Goal: Information Seeking & Learning: Check status

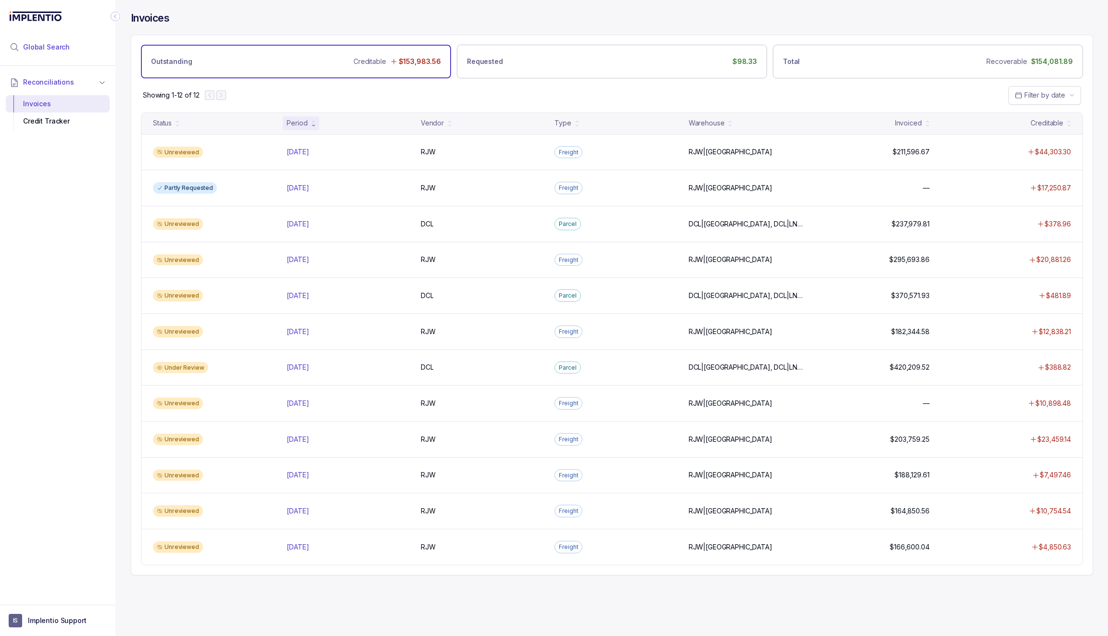
click at [48, 45] on span "Global Search" at bounding box center [46, 47] width 47 height 10
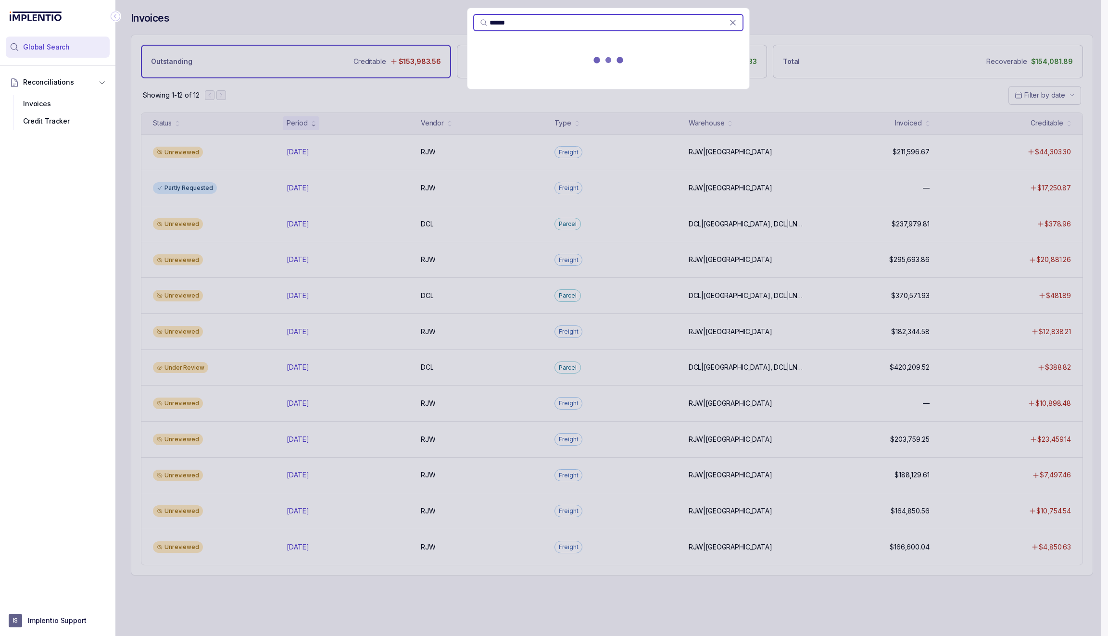
type input "******"
click at [554, 46] on div "INVOICES ( 1 )" at bounding box center [608, 45] width 270 height 8
click at [552, 60] on div "193764 Unreviewed" at bounding box center [608, 61] width 259 height 12
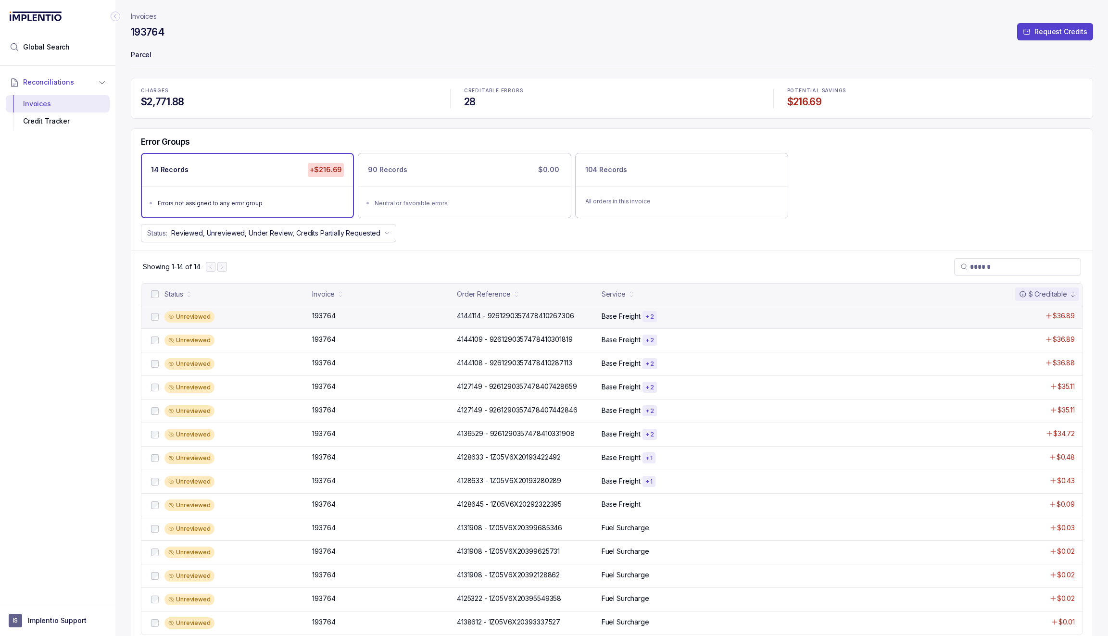
click at [362, 320] on div "Unreviewed 193764 193764 4144114 - 9261290357478410267306 4144114 - 92612903574…" at bounding box center [611, 317] width 941 height 24
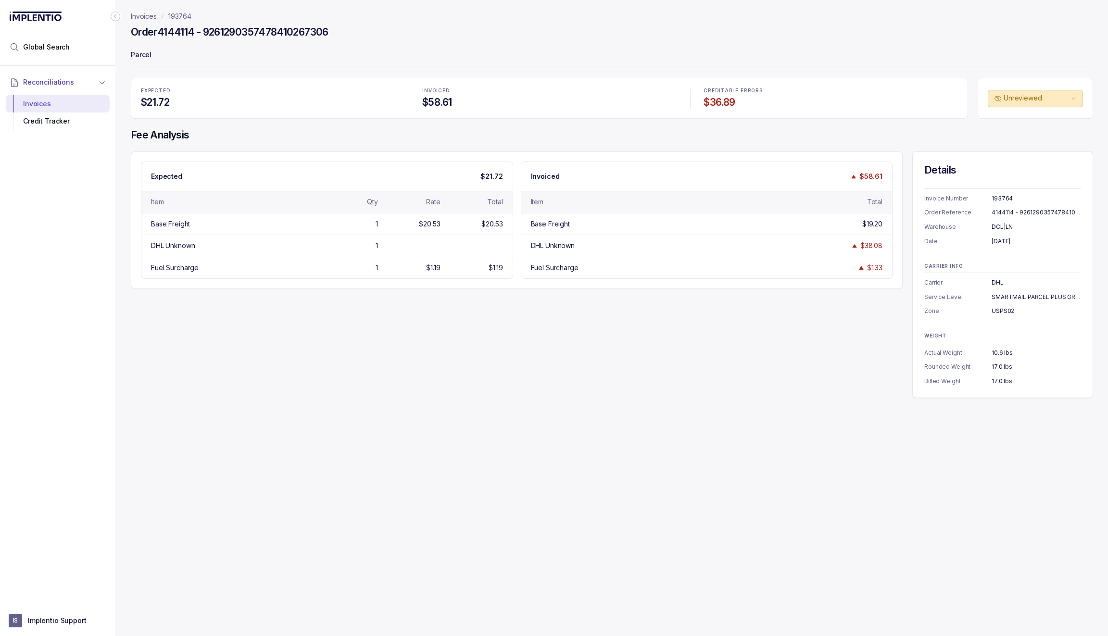
click at [185, 18] on p "193764" at bounding box center [179, 17] width 23 height 10
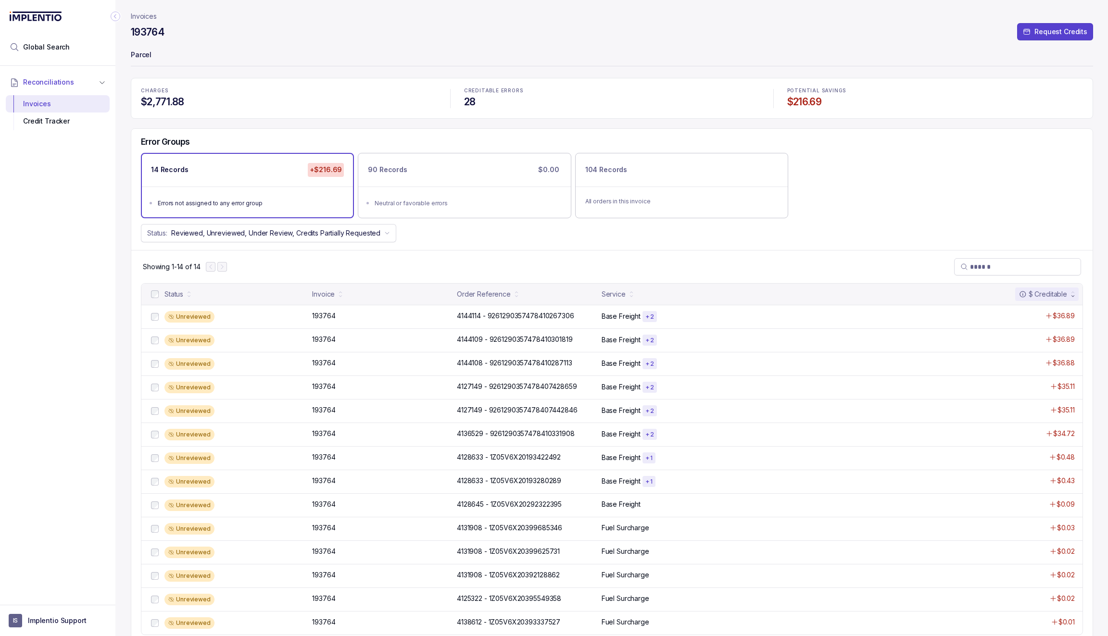
scroll to position [5, 0]
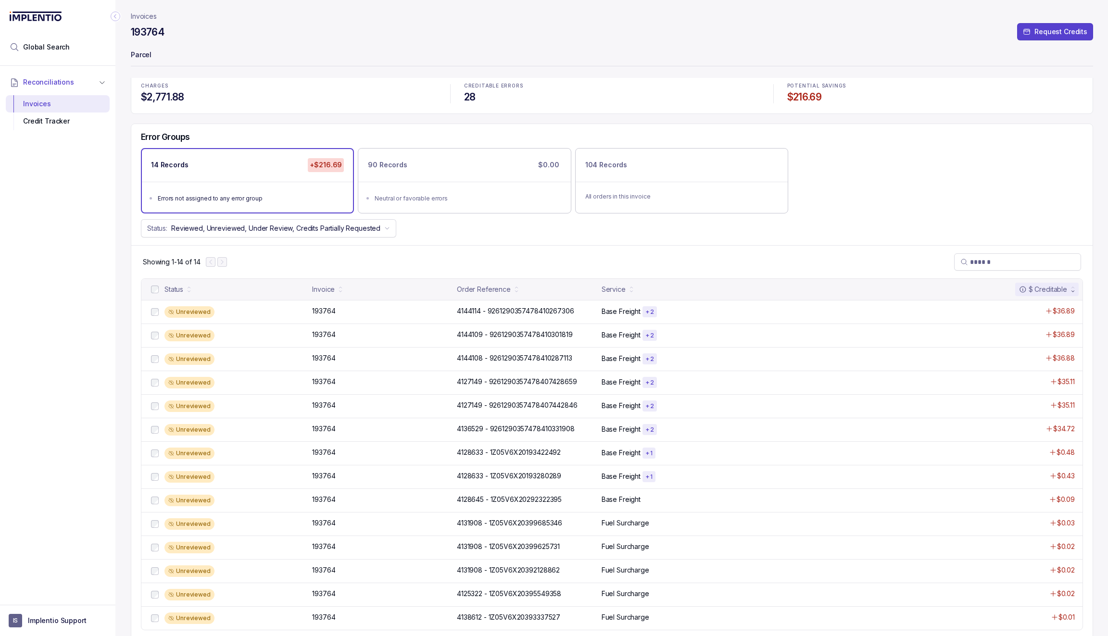
drag, startPoint x: 183, startPoint y: 35, endPoint x: 130, endPoint y: 36, distance: 52.4
click at [131, 36] on div "193764 Request Credits" at bounding box center [612, 33] width 962 height 17
drag, startPoint x: 175, startPoint y: 35, endPoint x: 131, endPoint y: 37, distance: 44.3
click at [131, 36] on div "193764 Request Credits" at bounding box center [612, 33] width 962 height 17
copy h4 "193764"
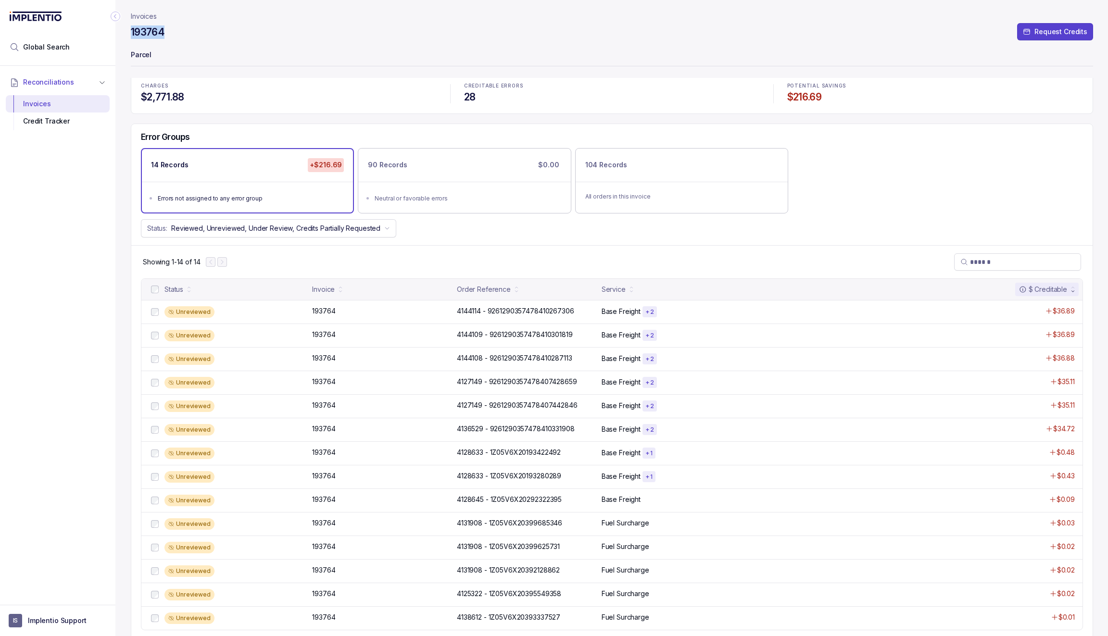
click at [181, 35] on div "193764 Request Credits" at bounding box center [612, 33] width 962 height 17
drag, startPoint x: 181, startPoint y: 35, endPoint x: 133, endPoint y: 35, distance: 47.6
click at [133, 35] on div "193764 Request Credits" at bounding box center [612, 33] width 962 height 17
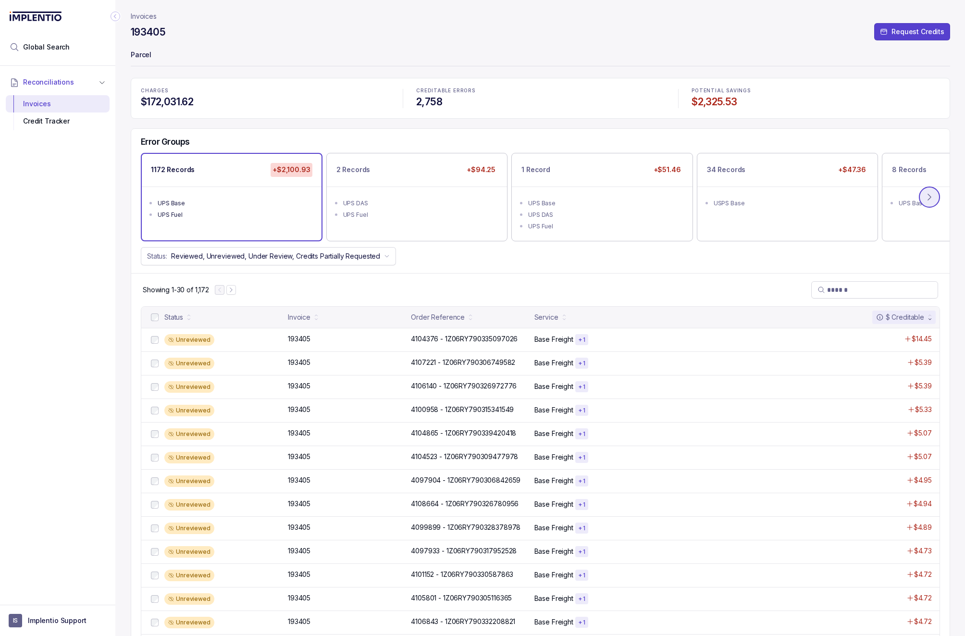
click at [588, 189] on button at bounding box center [929, 197] width 21 height 21
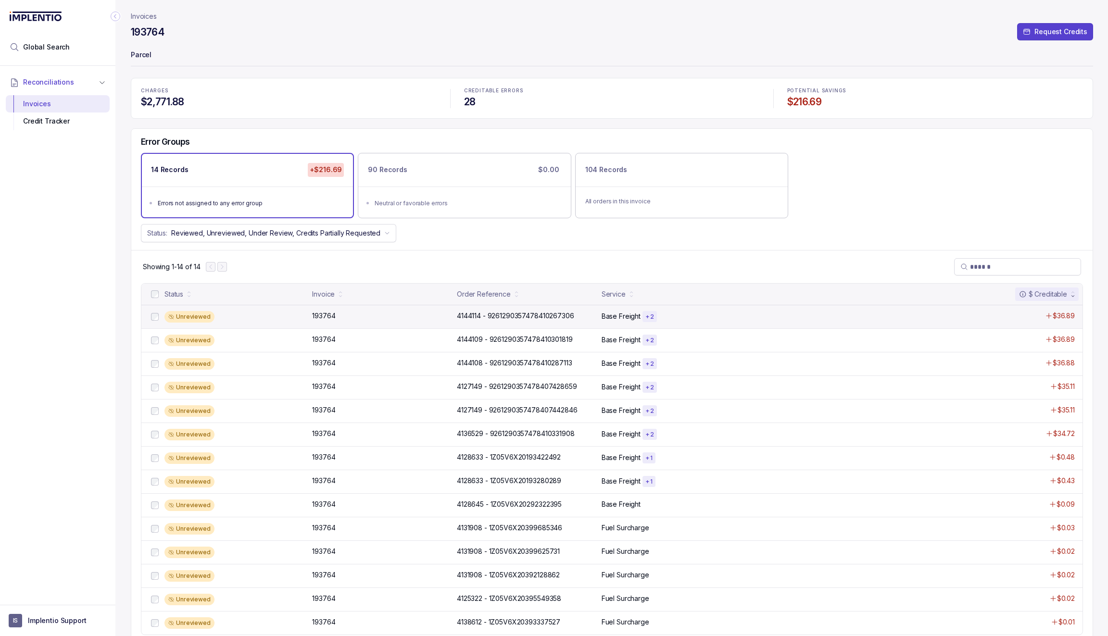
click at [399, 319] on div "Unreviewed 193764 193764 4144114 - 9261290357478410267306 4144114 - 92612903574…" at bounding box center [611, 317] width 941 height 24
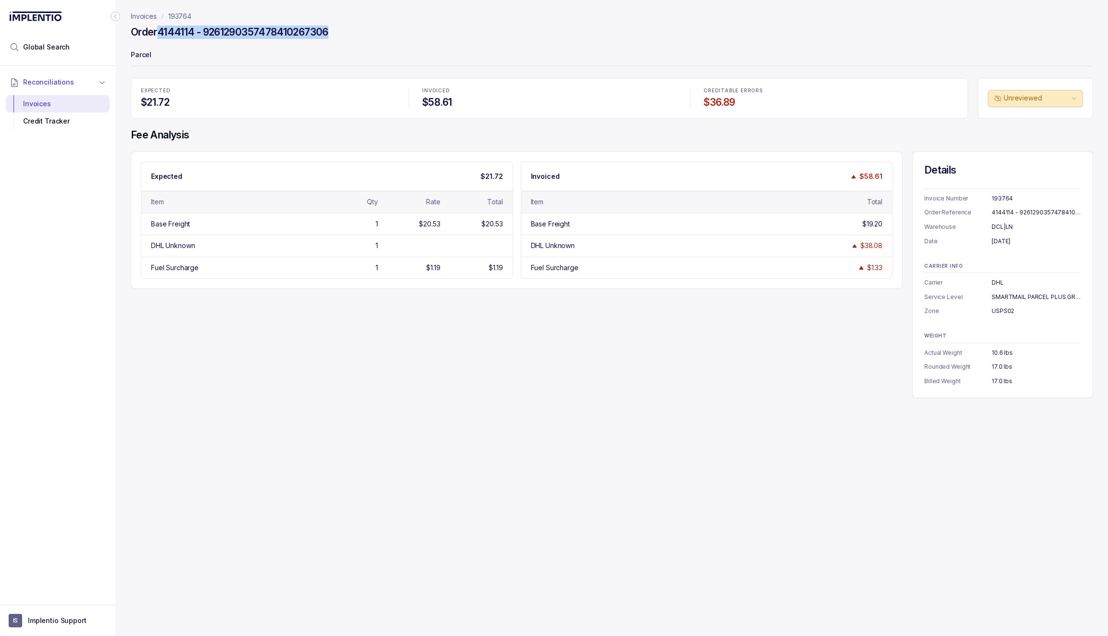
drag, startPoint x: 347, startPoint y: 28, endPoint x: 160, endPoint y: 29, distance: 187.0
click at [160, 29] on div "Order 4144114 - 9261290357478410267306" at bounding box center [612, 33] width 962 height 17
copy h4 "4144114 - 9261290357478410267306"
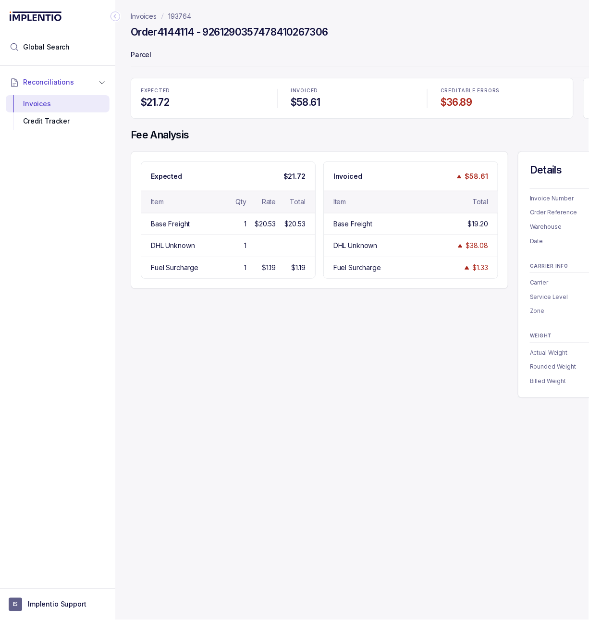
click at [116, 16] on icon "Collapse Icon" at bounding box center [116, 17] width 10 height 10
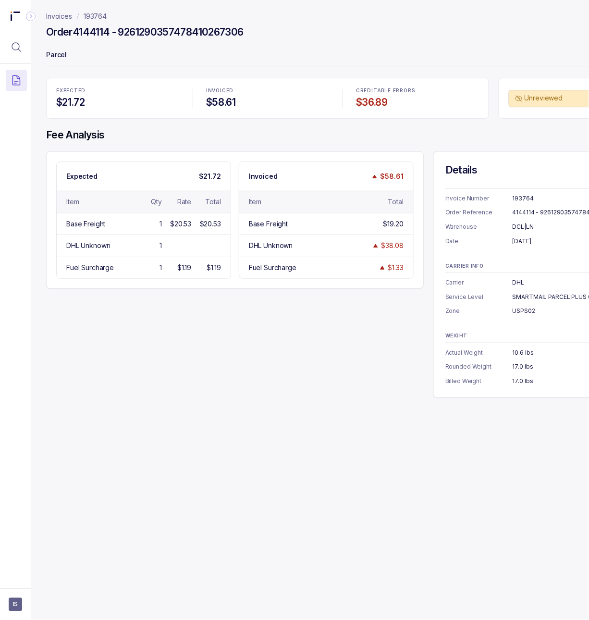
click at [94, 18] on p "193764" at bounding box center [95, 17] width 23 height 10
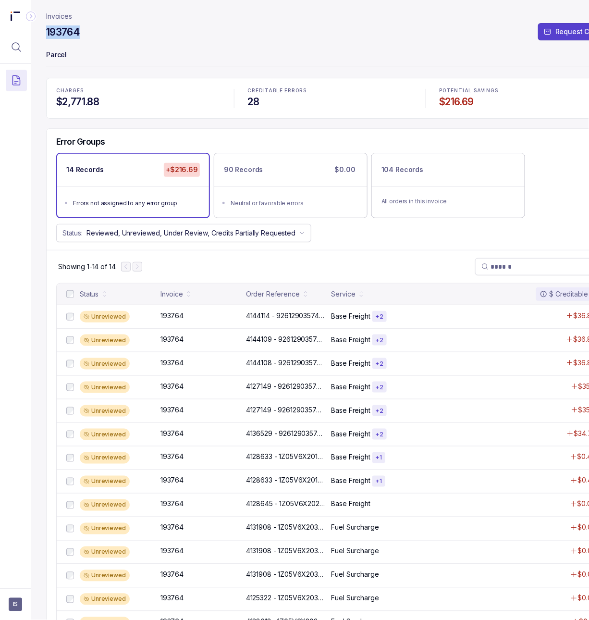
drag, startPoint x: 86, startPoint y: 34, endPoint x: 46, endPoint y: 36, distance: 40.0
click at [46, 36] on div "193764 Request Credits" at bounding box center [330, 33] width 568 height 17
copy h4 "193764"
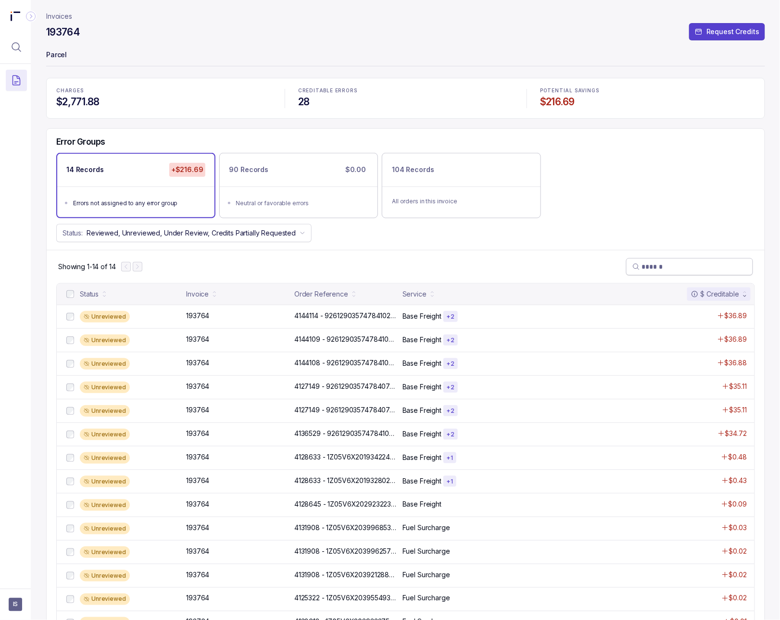
click at [589, 275] on span at bounding box center [689, 266] width 127 height 17
click at [589, 271] on input "search" at bounding box center [694, 267] width 105 height 10
paste input "**********"
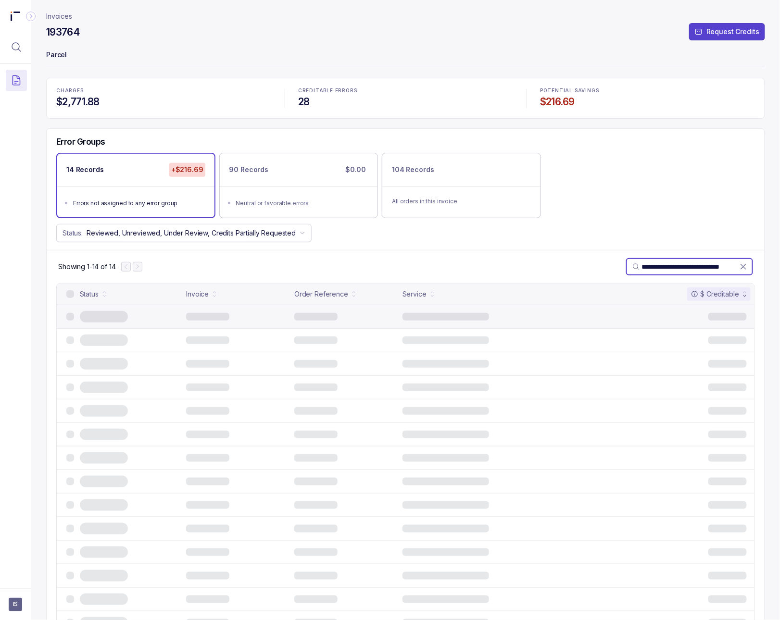
scroll to position [0, 21]
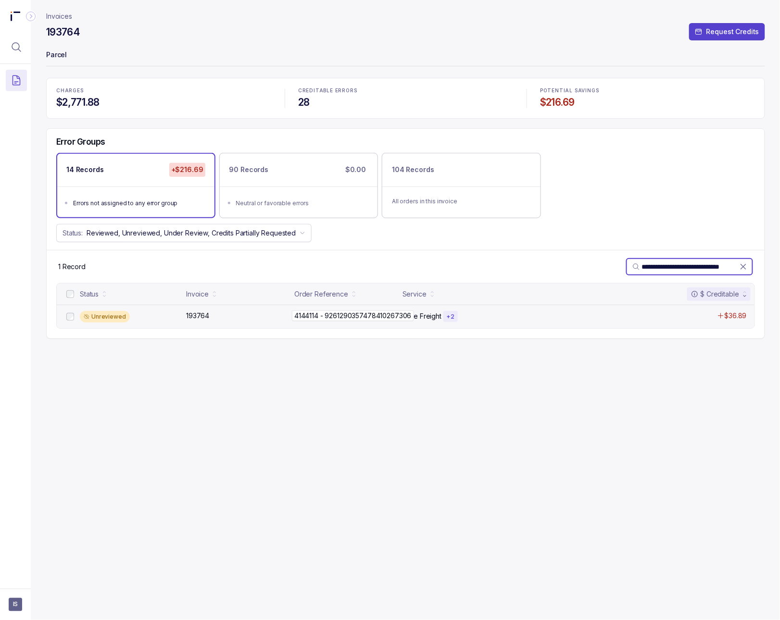
type input "**********"
click at [340, 319] on p "4144114 - 9261290357478410267306" at bounding box center [353, 316] width 122 height 11
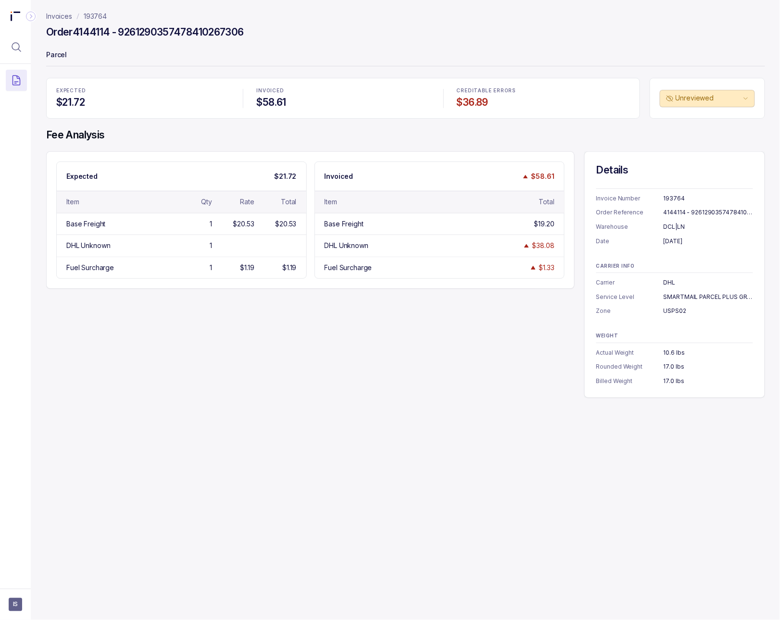
click at [96, 29] on h4 "Order 4144114 - 9261290357478410267306" at bounding box center [145, 31] width 198 height 13
copy h4 "4144114"
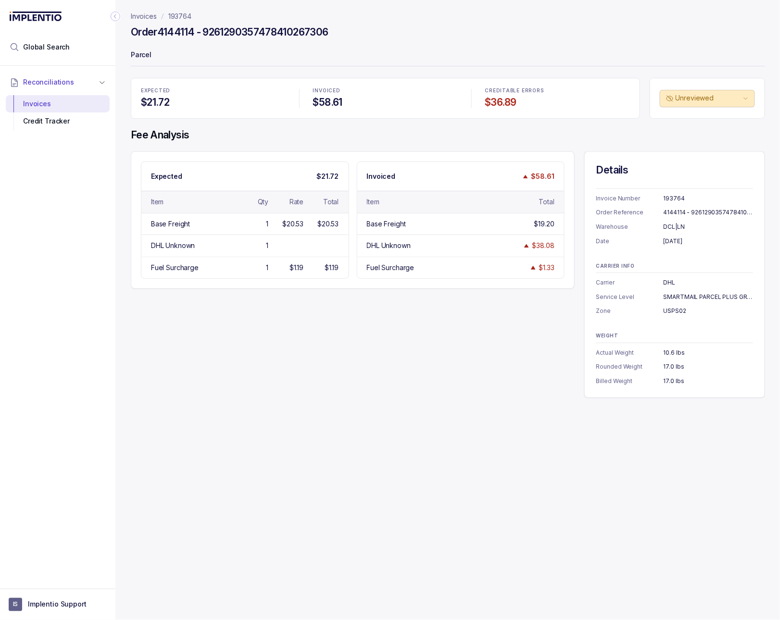
click at [119, 12] on div "Collapse Icon" at bounding box center [116, 17] width 12 height 12
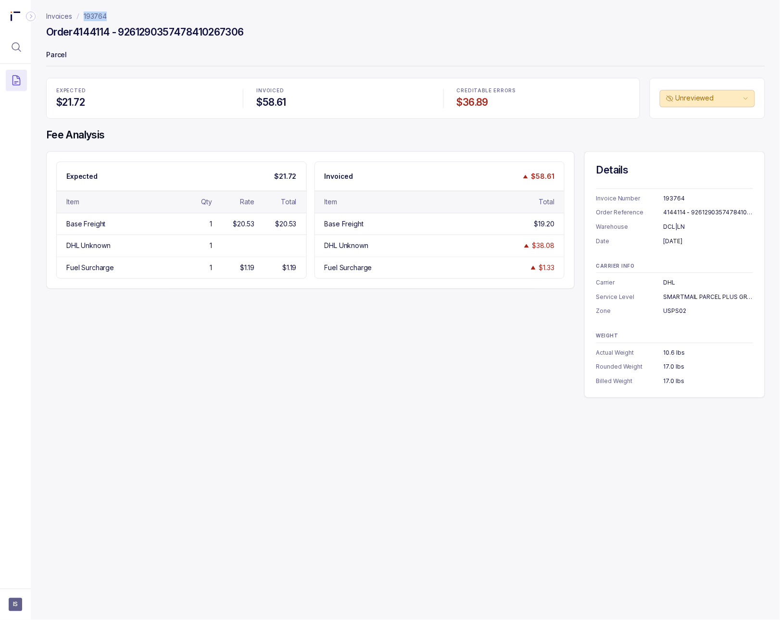
drag, startPoint x: 121, startPoint y: 13, endPoint x: 85, endPoint y: 13, distance: 36.1
click at [85, 13] on nav "Invoices 193764" at bounding box center [405, 17] width 719 height 10
copy p "93764"
click at [259, 53] on p "Parcel" at bounding box center [405, 55] width 719 height 19
drag, startPoint x: 250, startPoint y: 34, endPoint x: 75, endPoint y: 33, distance: 174.5
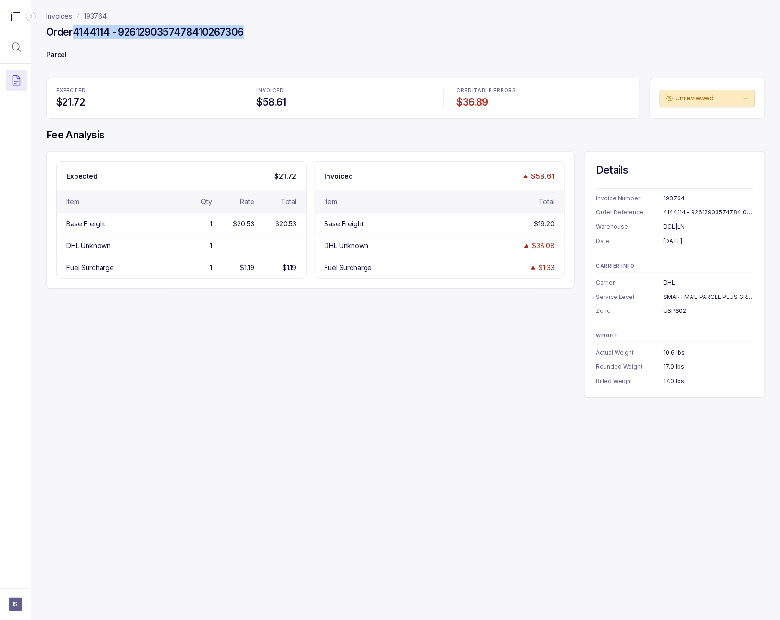
click at [75, 33] on div "Order 4144114 - 9261290357478410267306" at bounding box center [405, 33] width 719 height 17
copy h4 "4144114 - 9261290357478410267306"
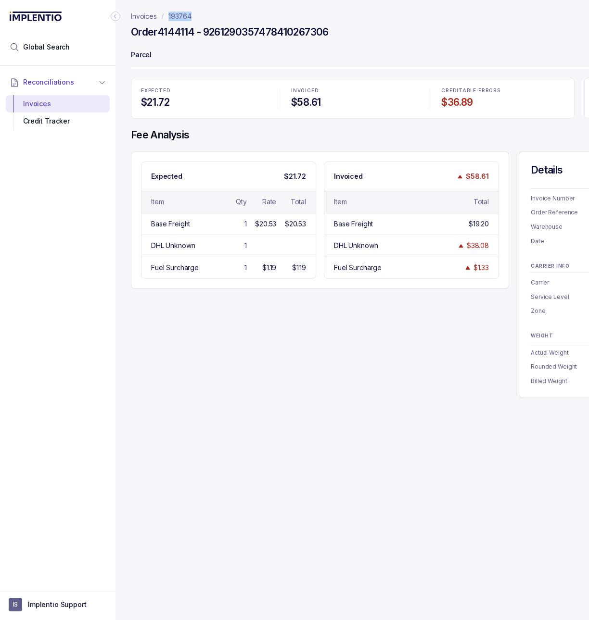
drag, startPoint x: 198, startPoint y: 16, endPoint x: 166, endPoint y: 16, distance: 31.3
click at [166, 16] on nav "Invoices 193764" at bounding box center [415, 17] width 568 height 10
copy p "193764"
click at [114, 18] on icon "Collapse Icon" at bounding box center [116, 17] width 10 height 10
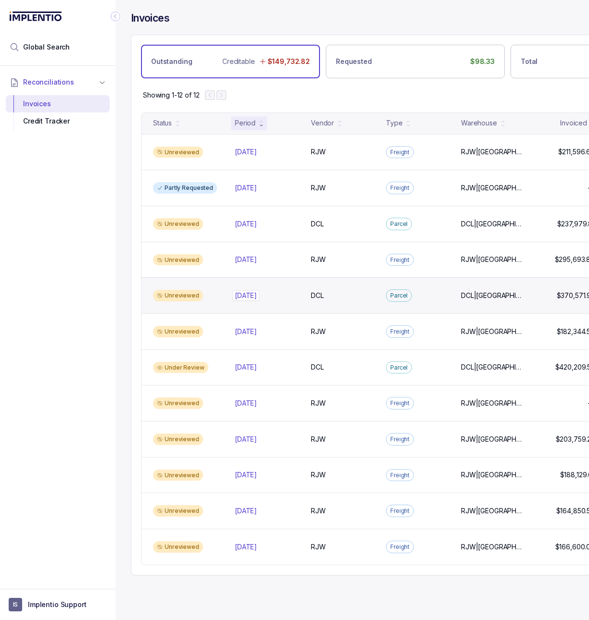
click at [259, 299] on p "[DATE]" at bounding box center [245, 295] width 27 height 11
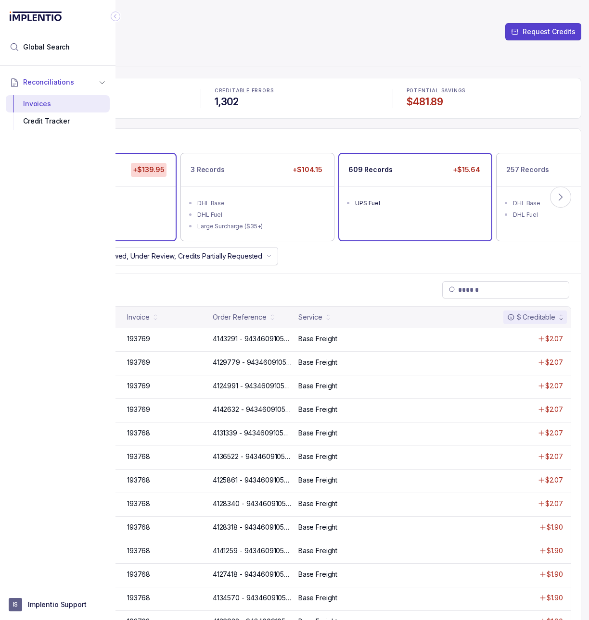
scroll to position [0, 128]
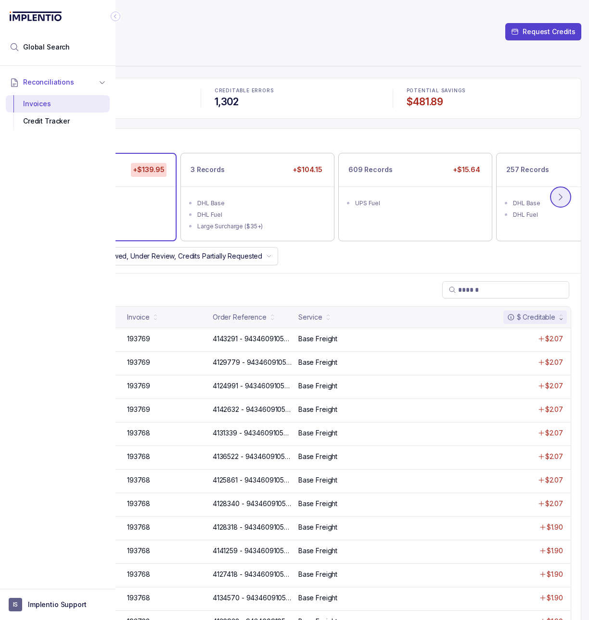
click at [555, 201] on icon at bounding box center [560, 197] width 10 height 10
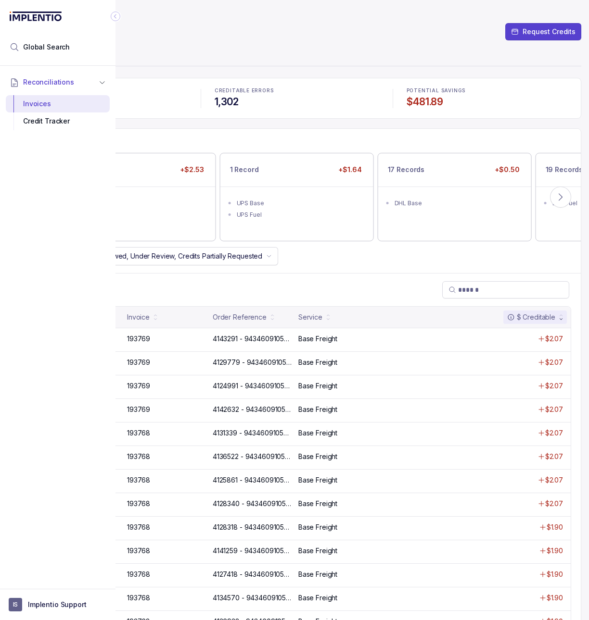
click at [115, 13] on icon "Collapse Icon" at bounding box center [116, 17] width 10 height 10
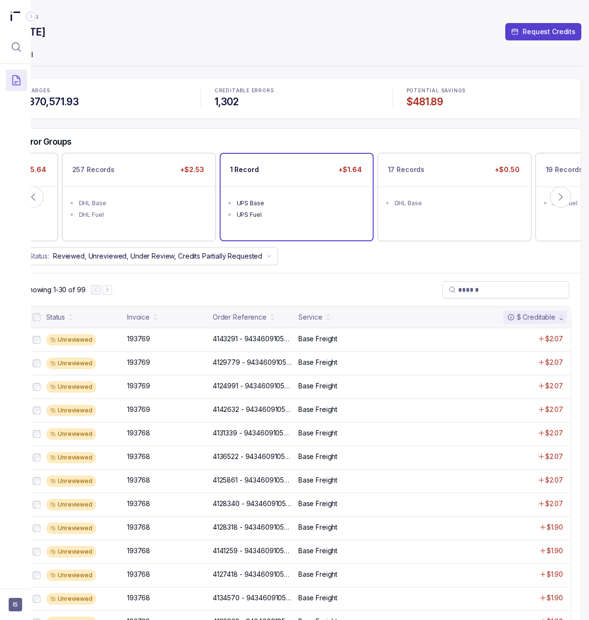
scroll to position [0, 43]
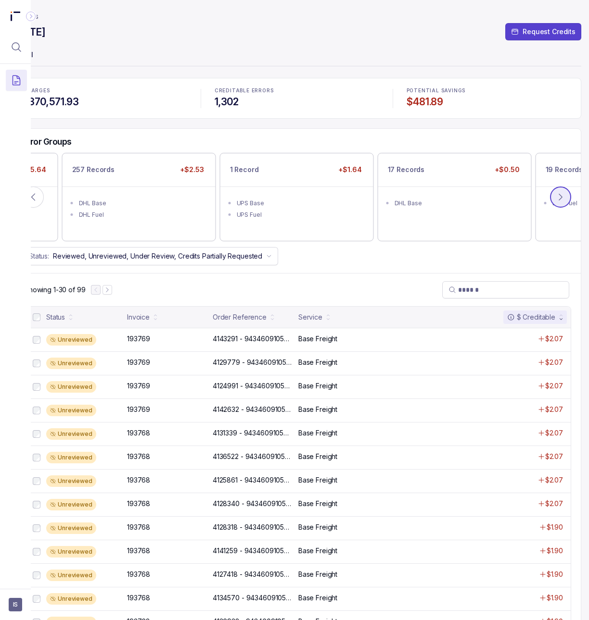
click at [553, 192] on button at bounding box center [560, 197] width 21 height 21
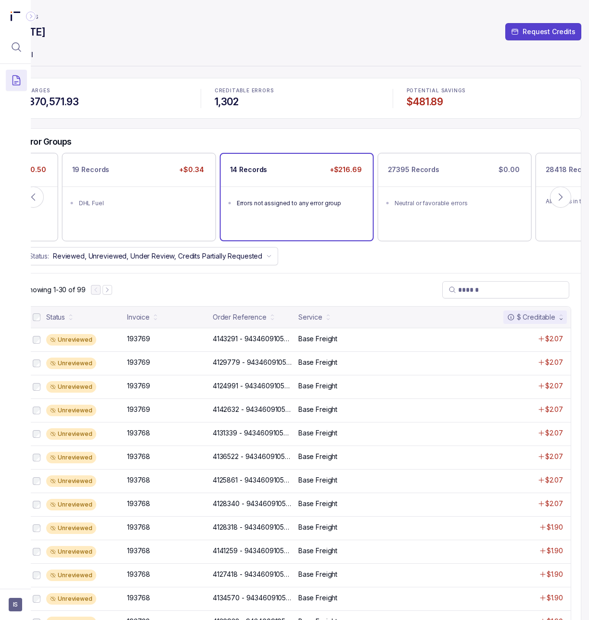
click at [254, 209] on ul "Errors not assigned to any error group" at bounding box center [297, 202] width 152 height 31
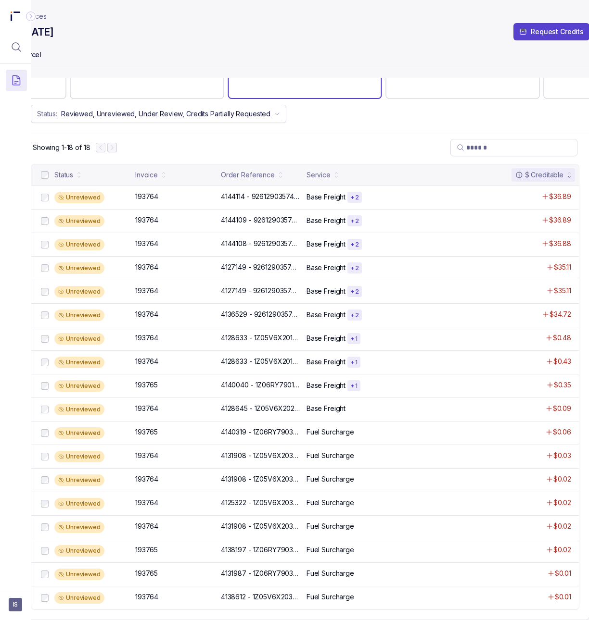
scroll to position [156, 0]
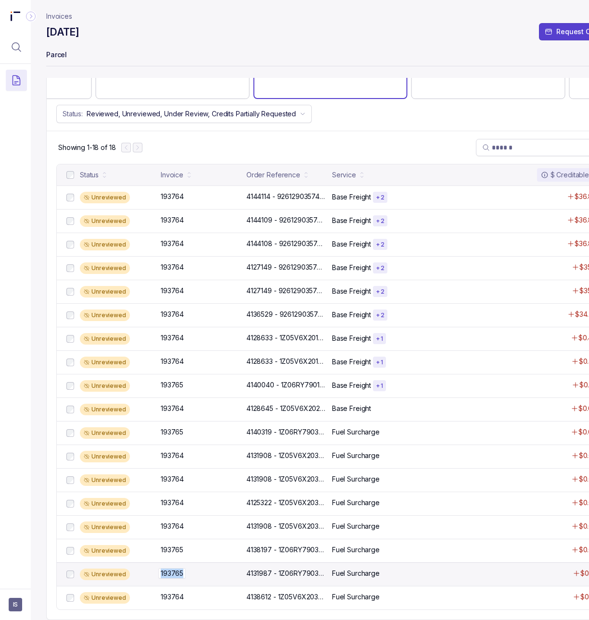
copy div "193765"
click at [184, 569] on div "193765 193765" at bounding box center [201, 574] width 80 height 10
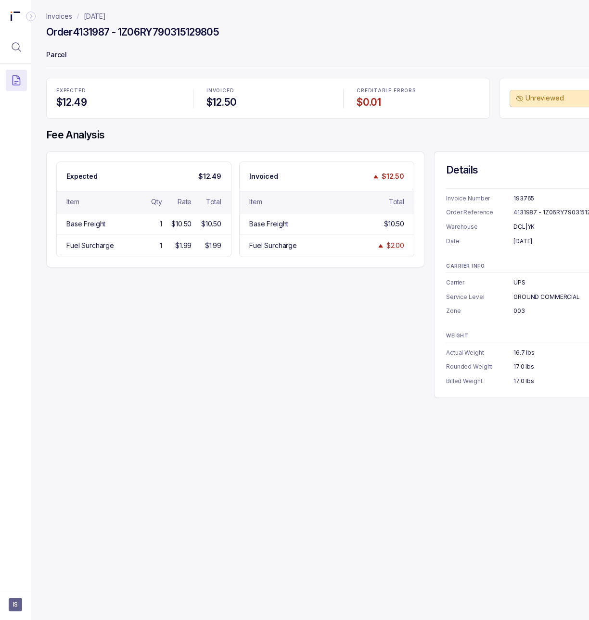
click at [301, 100] on h4 "$12.50" at bounding box center [267, 102] width 123 height 13
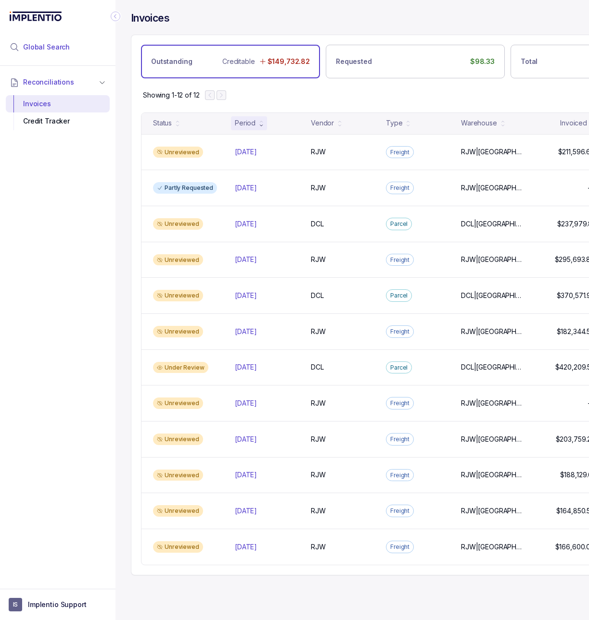
click at [48, 46] on span "Global Search" at bounding box center [46, 47] width 47 height 10
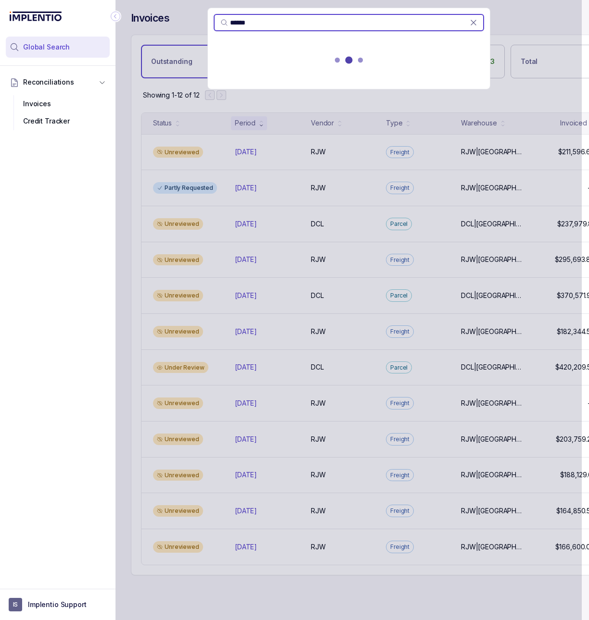
type input "******"
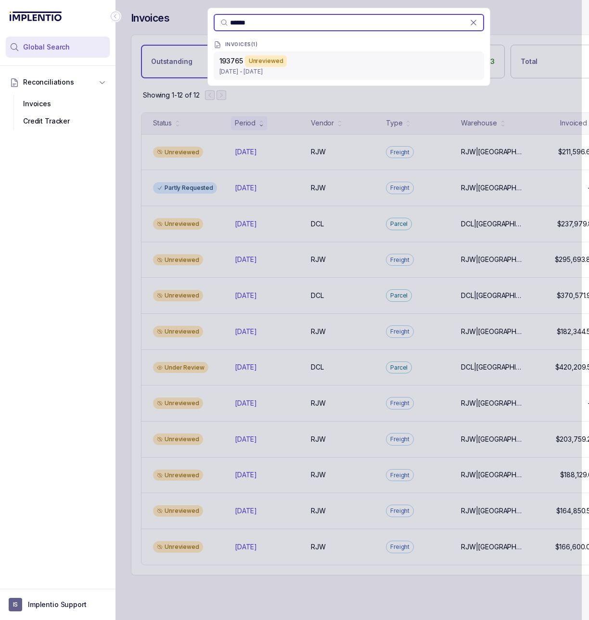
click at [323, 70] on p "May 23 - Jun 26, 2025" at bounding box center [348, 72] width 259 height 10
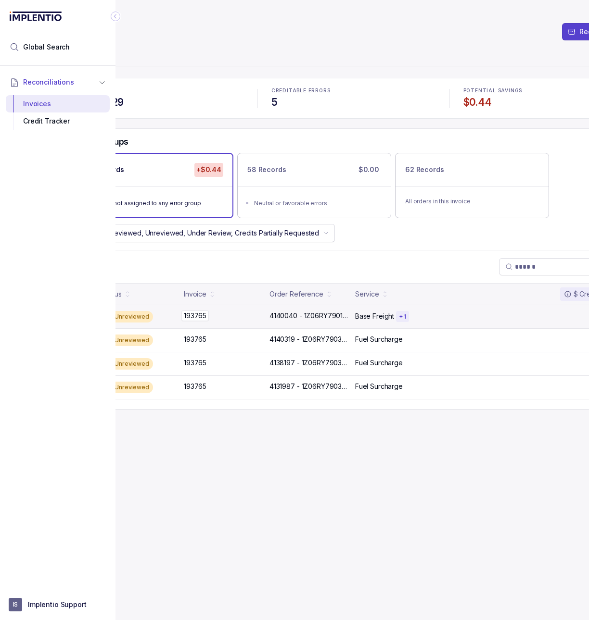
scroll to position [0, 63]
click at [294, 318] on div "4140040 - 1Z06RY790116670696 4140040 - 1Z06RY790116670696" at bounding box center [308, 316] width 80 height 10
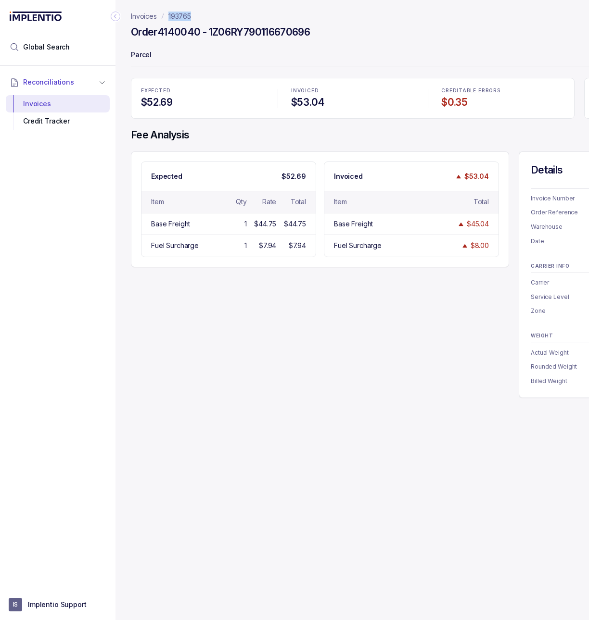
drag, startPoint x: 198, startPoint y: 16, endPoint x: 164, endPoint y: 17, distance: 33.2
click at [164, 16] on nav "Invoices 193765" at bounding box center [415, 17] width 568 height 10
copy p "193765"
click at [40, 56] on li "Global Search" at bounding box center [58, 47] width 104 height 21
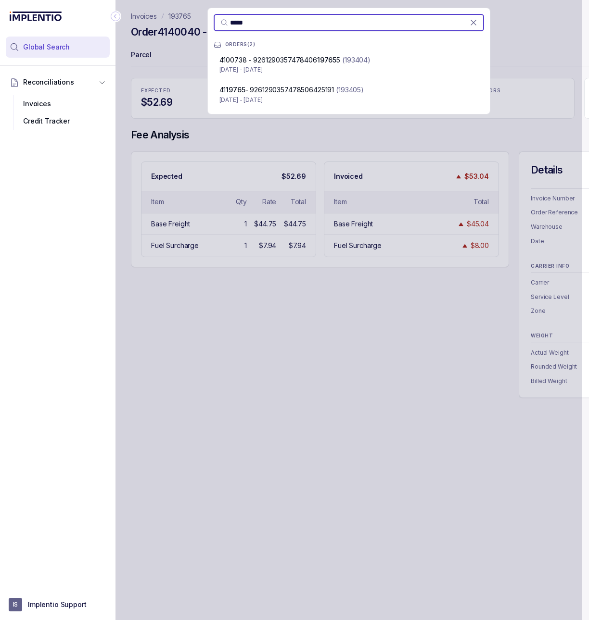
type input "*****"
click at [55, 44] on span "Global Search" at bounding box center [46, 47] width 47 height 10
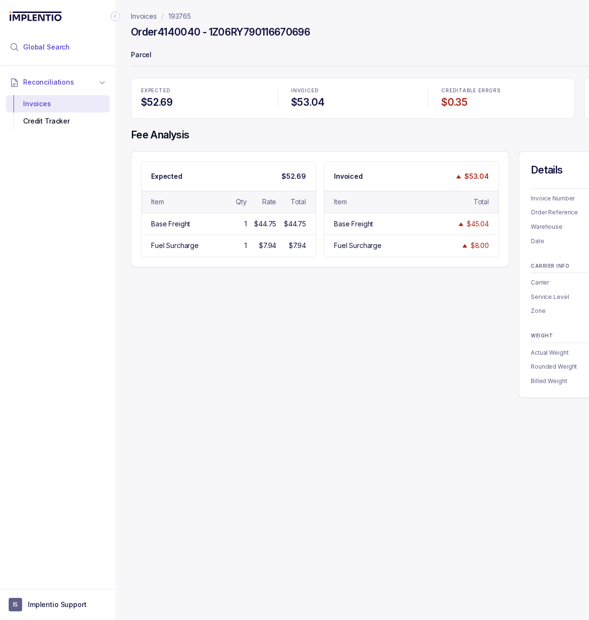
click at [54, 45] on span "Global Search" at bounding box center [46, 47] width 47 height 10
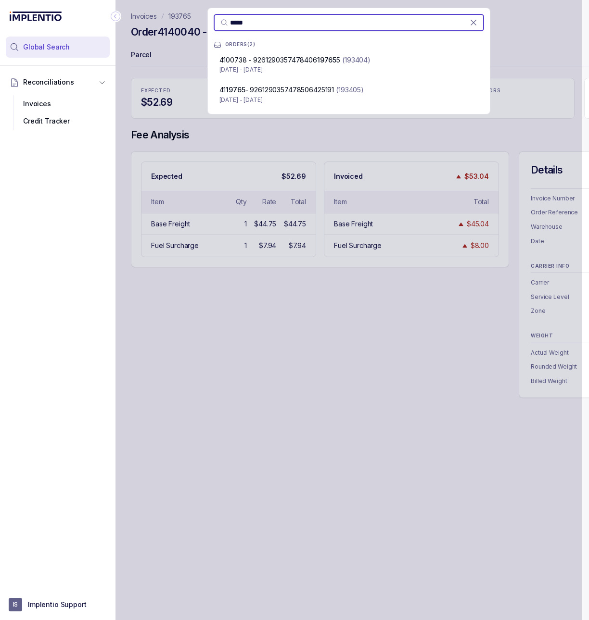
click at [54, 16] on icon at bounding box center [34, 17] width 56 height 10
click at [262, 31] on span "*****" at bounding box center [348, 22] width 270 height 17
click at [474, 24] on icon at bounding box center [474, 23] width 10 height 10
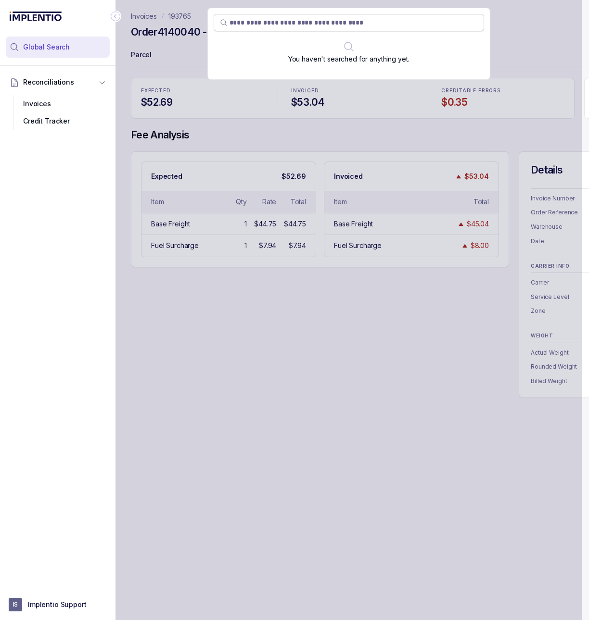
click at [175, 32] on div "You haven't searched for anything yet." at bounding box center [348, 310] width 466 height 620
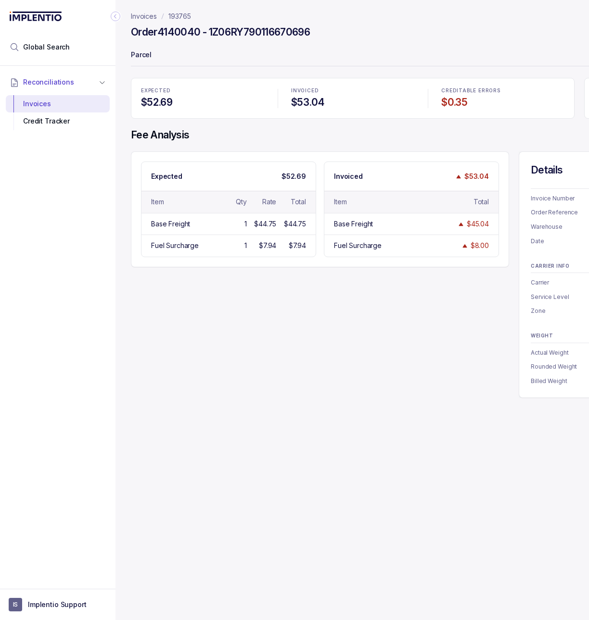
click at [147, 22] on header "Invoices 193765 Order 4140040 - 1Z06RY790116670696 Parcel" at bounding box center [415, 39] width 568 height 78
click at [147, 18] on p "Invoices" at bounding box center [144, 17] width 26 height 10
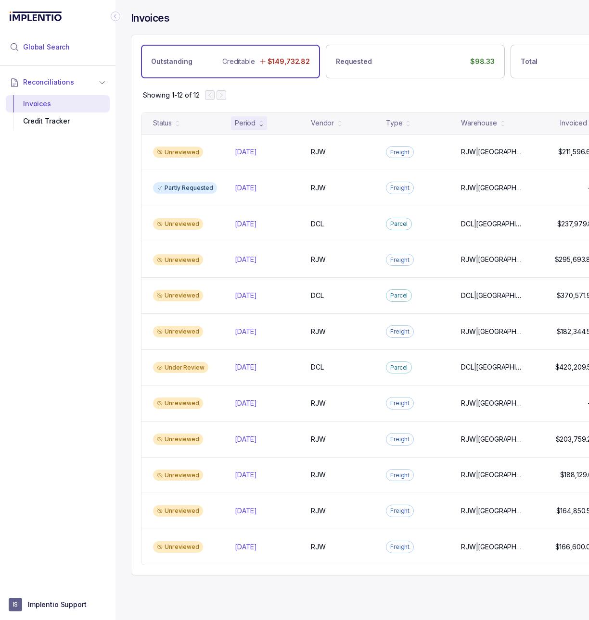
click at [39, 50] on span "Global Search" at bounding box center [46, 47] width 47 height 10
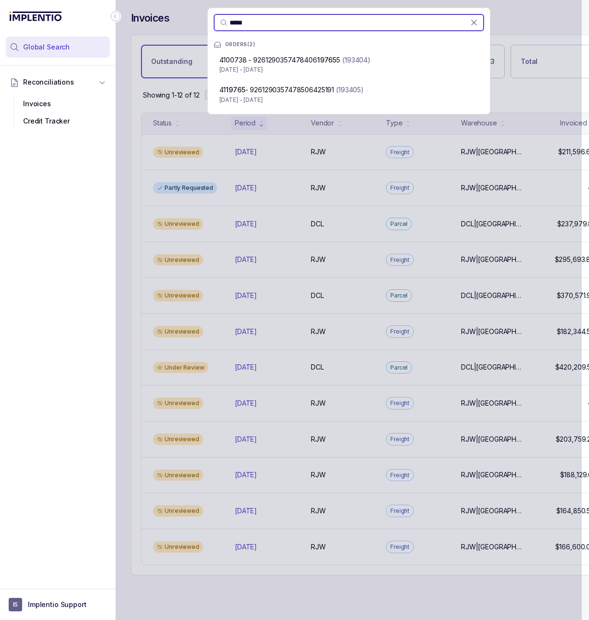
paste input "*"
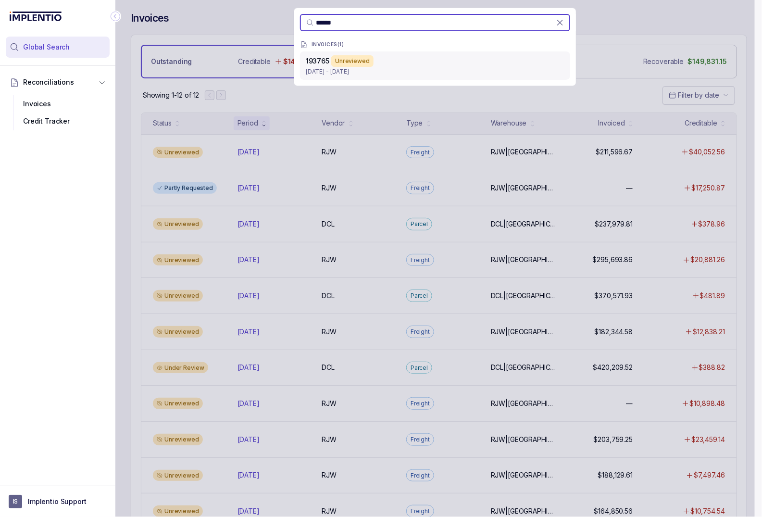
type input "******"
click at [344, 77] on div "193765 Unreviewed May 23 - Jun 26, 2025" at bounding box center [435, 65] width 270 height 28
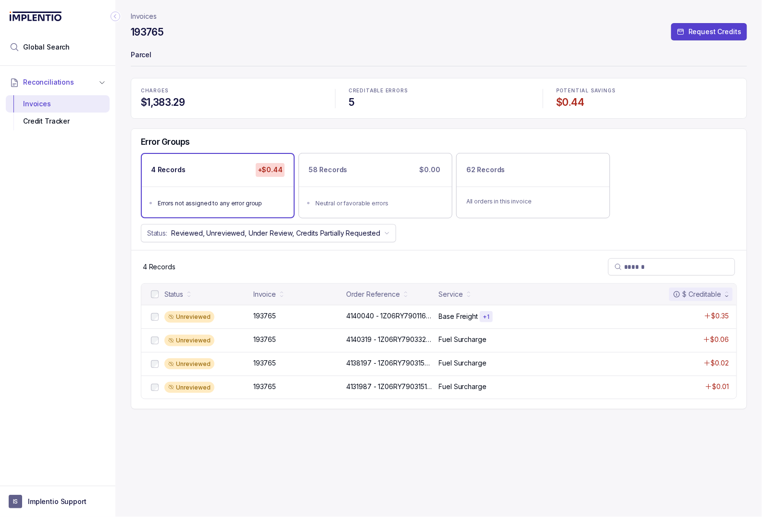
click at [148, 41] on div "193765 Request Credits" at bounding box center [439, 33] width 616 height 17
drag, startPoint x: 135, startPoint y: 30, endPoint x: 174, endPoint y: 32, distance: 39.0
click at [174, 31] on div "193765 Request Credits" at bounding box center [439, 33] width 616 height 17
click at [170, 40] on div "193765 Request Credits" at bounding box center [439, 33] width 616 height 17
click at [157, 35] on h4 "193765" at bounding box center [147, 31] width 33 height 13
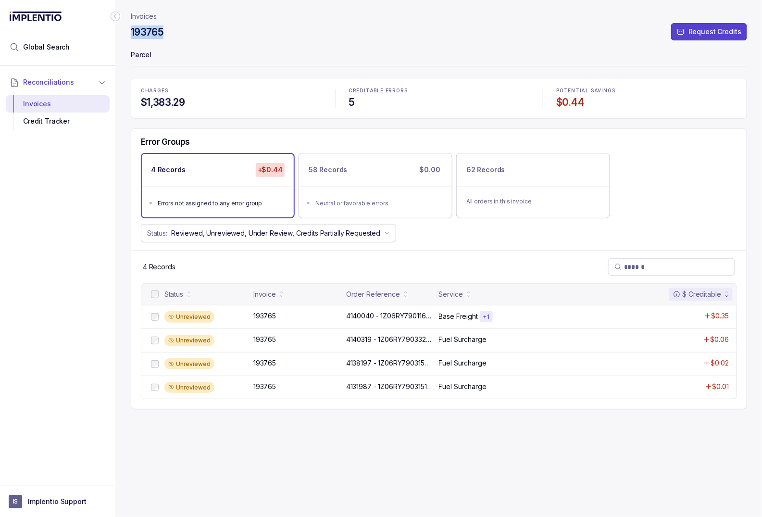
click at [157, 35] on h4 "193765" at bounding box center [147, 31] width 33 height 13
copy h4 "193765"
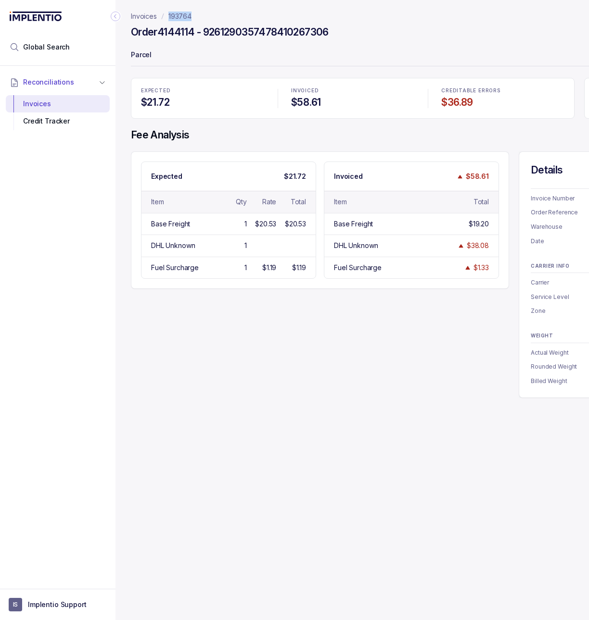
drag, startPoint x: 194, startPoint y: 17, endPoint x: 163, endPoint y: 18, distance: 31.7
click at [163, 18] on nav "Invoices 193764" at bounding box center [415, 17] width 568 height 10
copy p "193764"
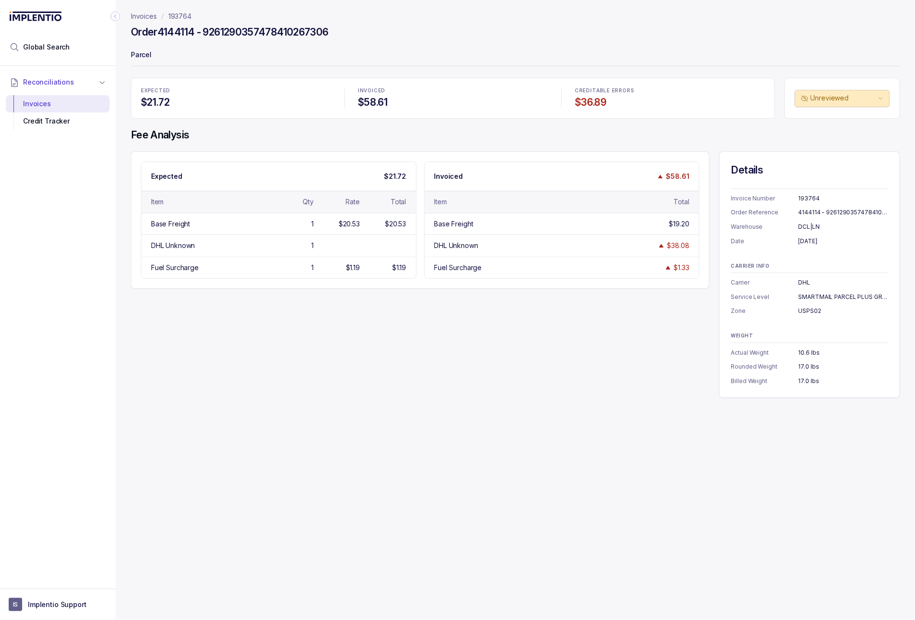
click at [181, 15] on p "193764" at bounding box center [179, 17] width 23 height 10
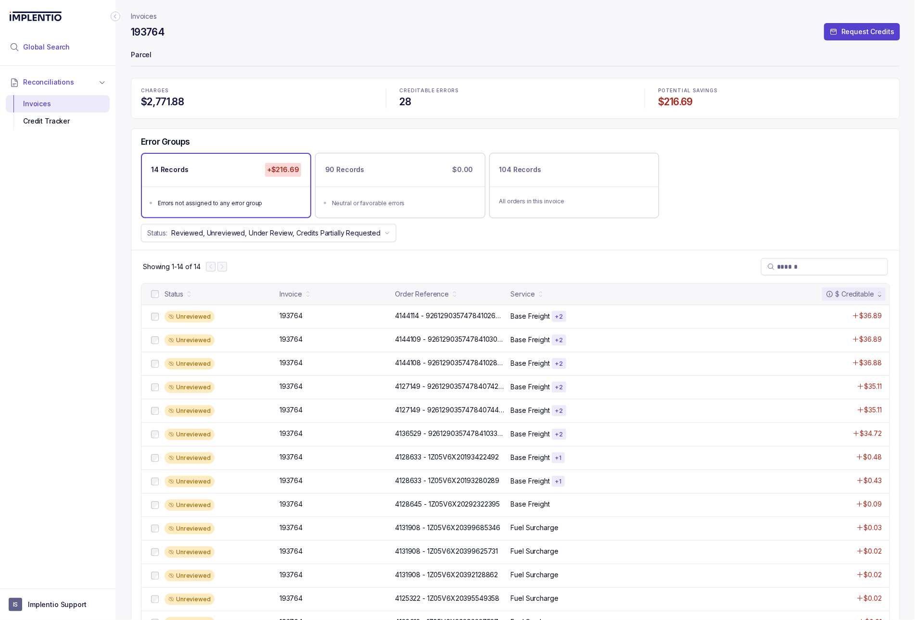
click at [70, 44] on li "Global Search" at bounding box center [58, 47] width 104 height 21
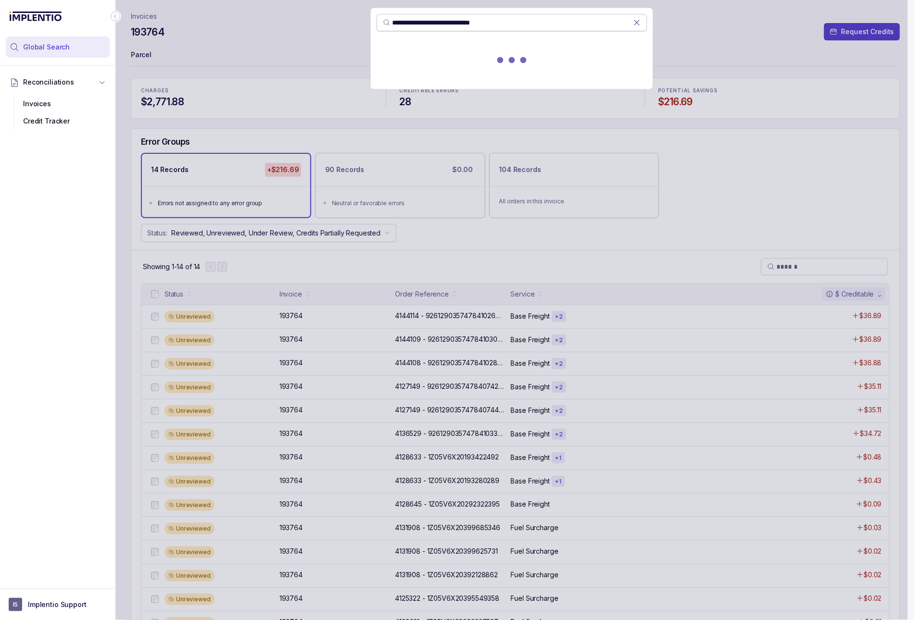
type input "**********"
click at [636, 21] on icon at bounding box center [637, 23] width 10 height 10
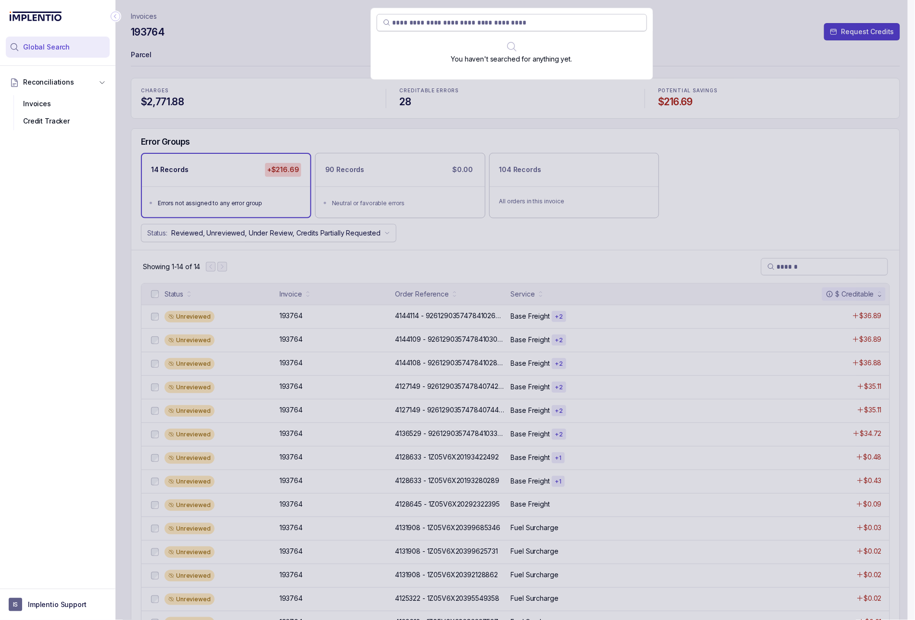
click at [813, 313] on div "You haven't searched for anything yet." at bounding box center [511, 310] width 792 height 620
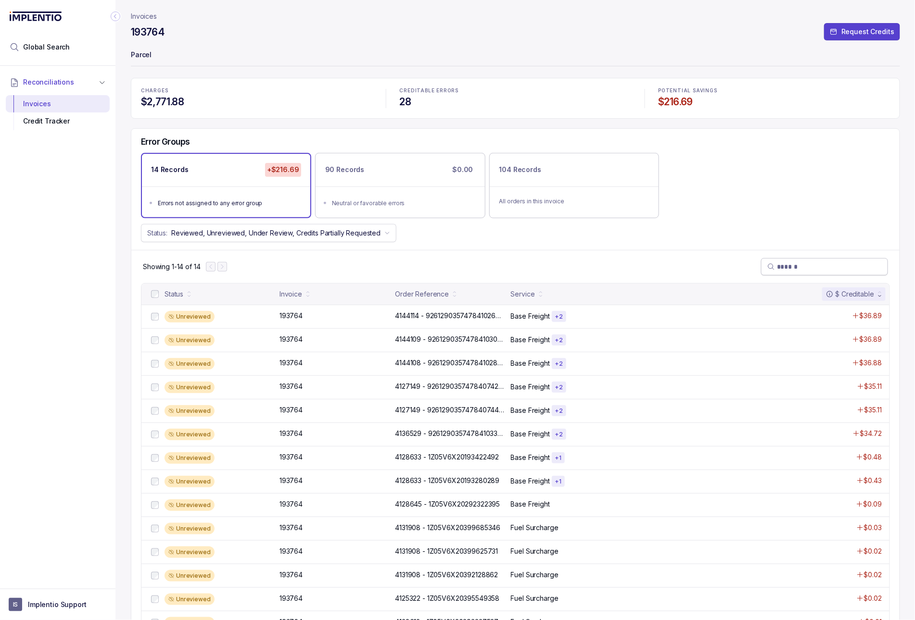
click at [797, 272] on input "search" at bounding box center [829, 267] width 105 height 10
paste input "**********"
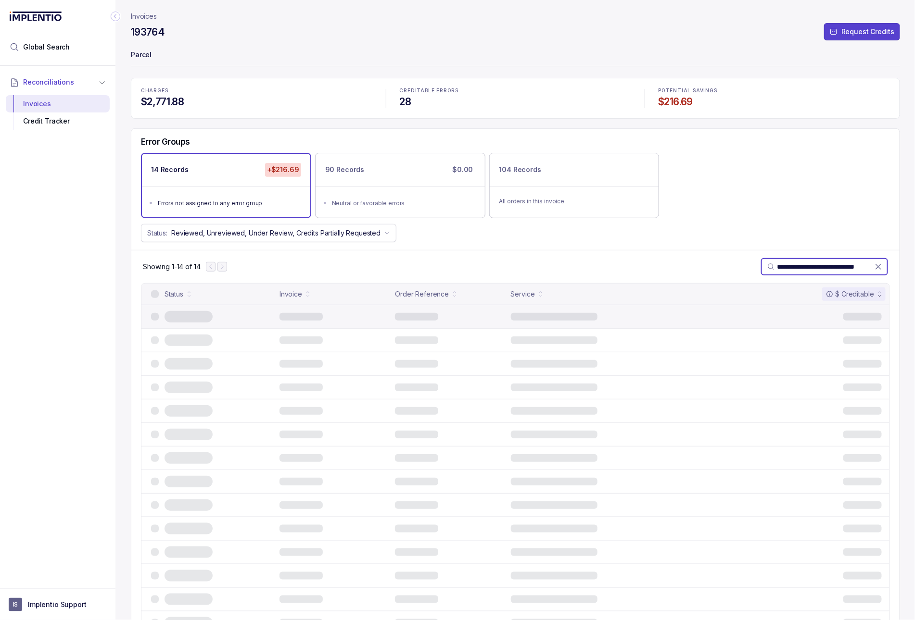
scroll to position [0, 21]
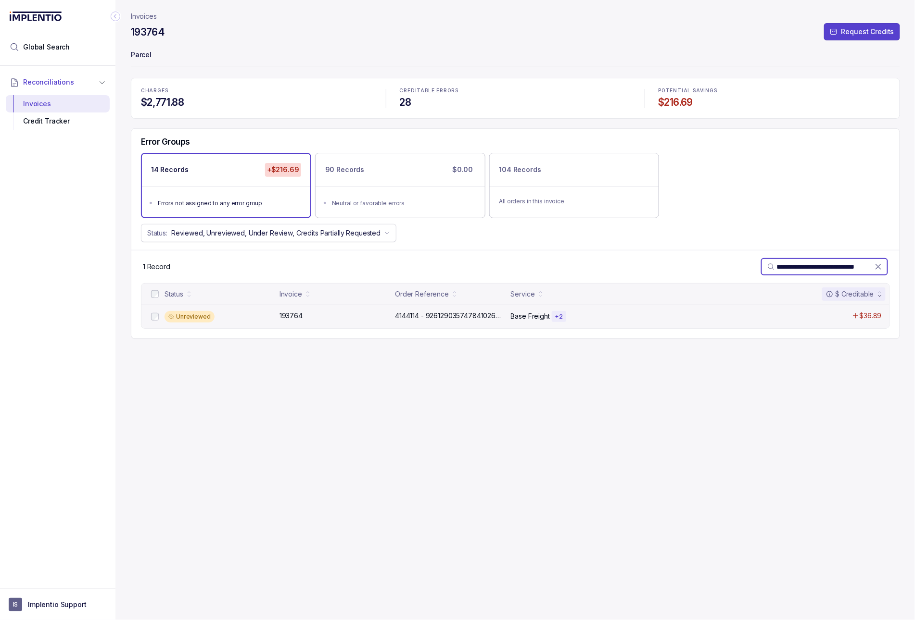
type input "**********"
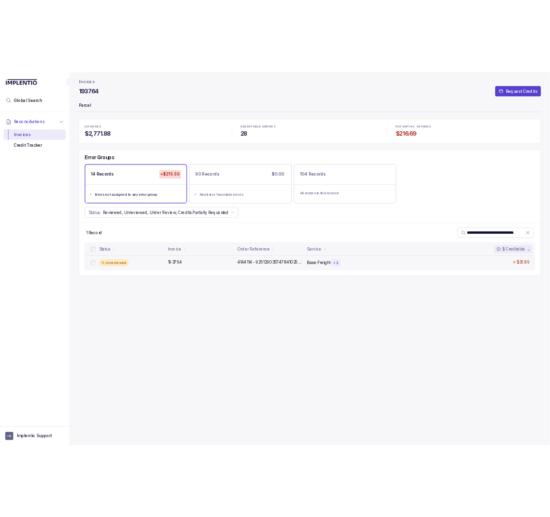
scroll to position [0, 0]
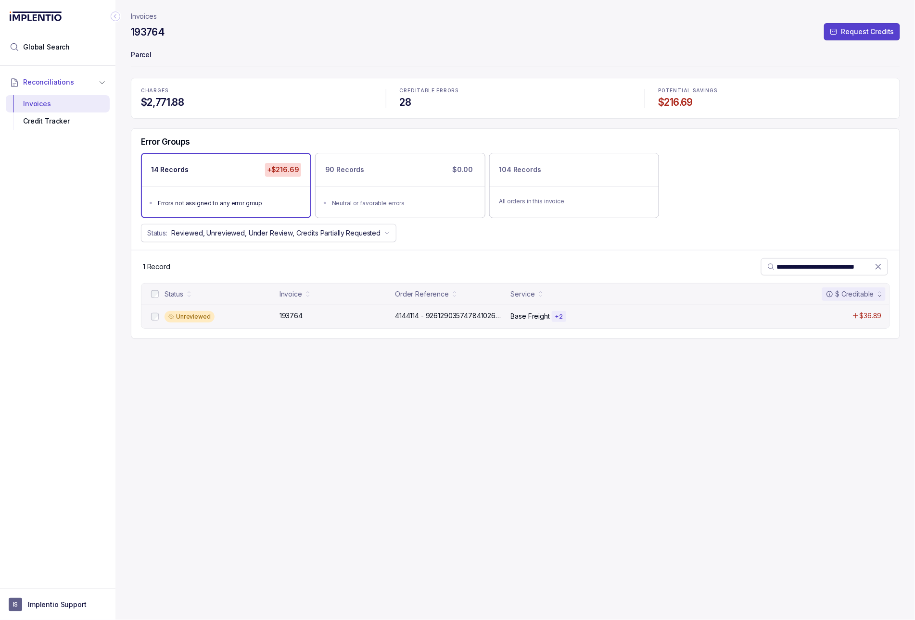
click at [469, 326] on div "Unreviewed 193764 193764 4144114 - 9261290357478410267306 4144114 - 92612903574…" at bounding box center [515, 317] width 748 height 24
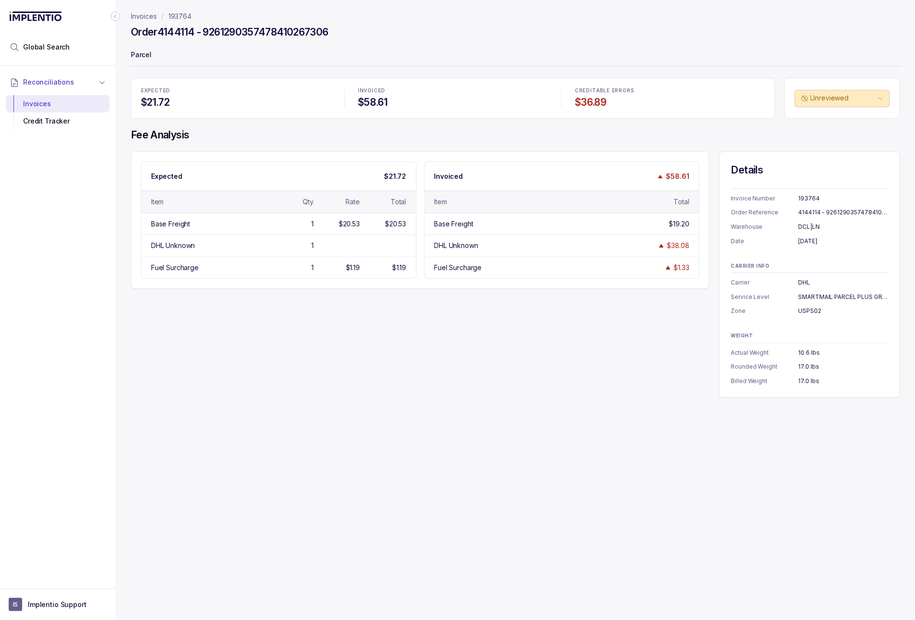
click at [177, 15] on p "193764" at bounding box center [179, 17] width 23 height 10
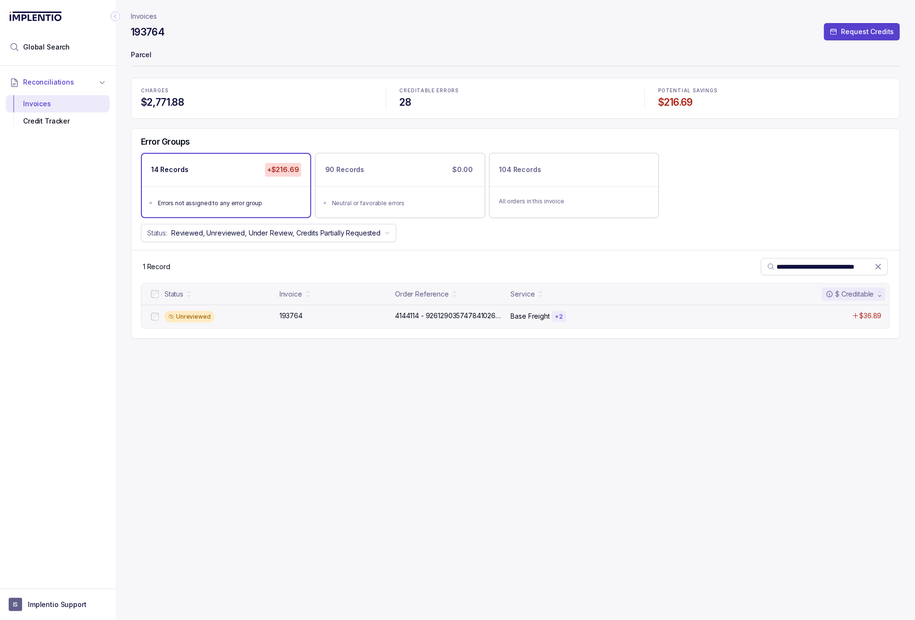
click at [342, 328] on div "Unreviewed 193764 193764 4144114 - 9261290357478410267306 4144114 - 92612903574…" at bounding box center [515, 317] width 748 height 24
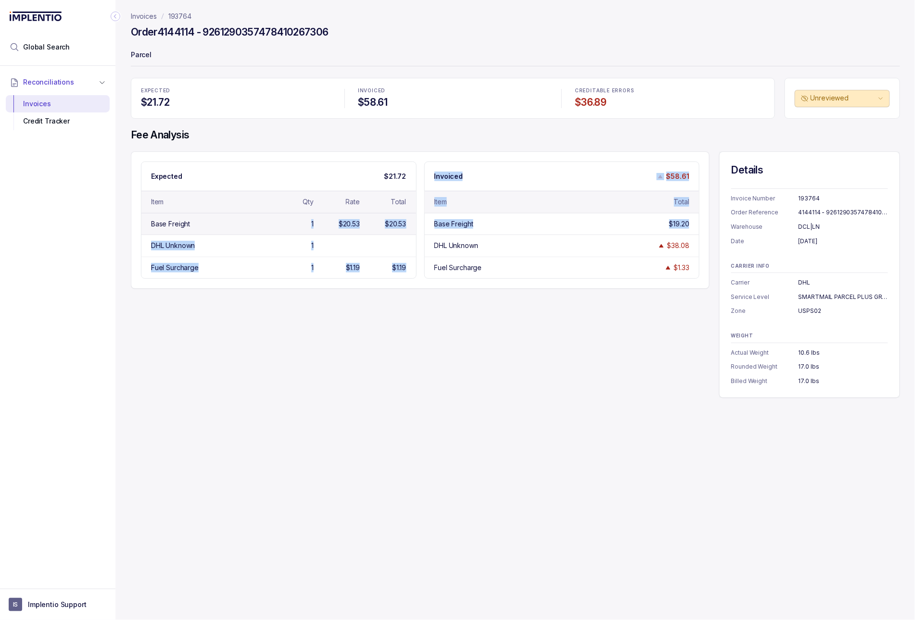
drag, startPoint x: 601, startPoint y: 231, endPoint x: 301, endPoint y: 220, distance: 299.8
click at [301, 220] on div "Expected $21.72 Item Qty Rate Total Base Freight 1 $20.53 $20.53 DHL Unknown 1 …" at bounding box center [420, 220] width 578 height 138
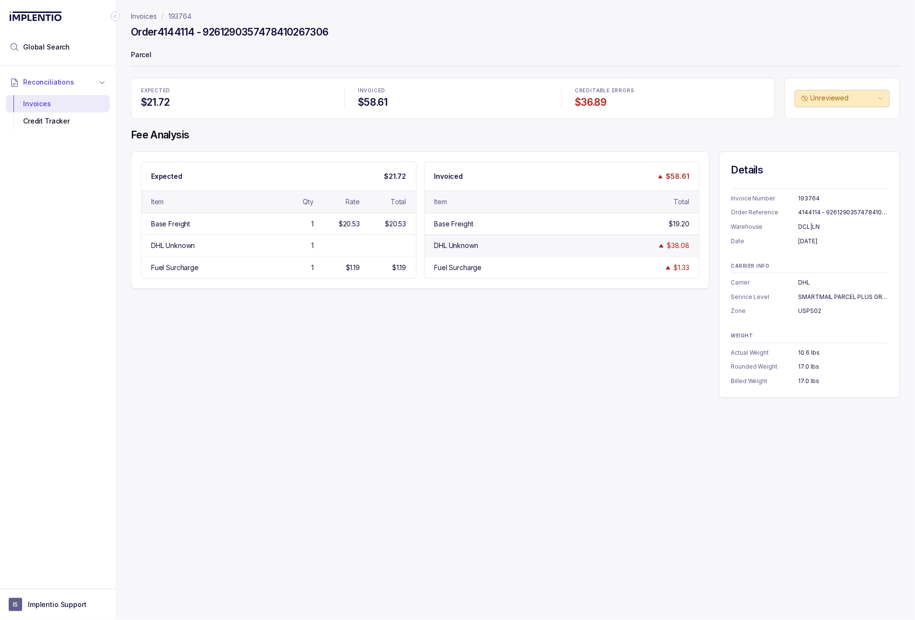
click at [495, 245] on div "DHL Unknown" at bounding box center [492, 246] width 116 height 10
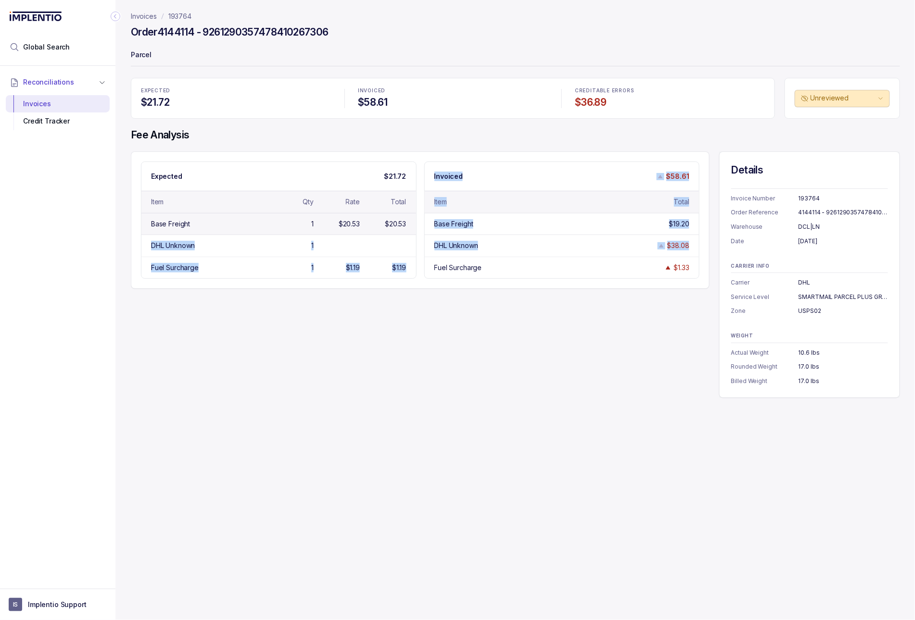
drag, startPoint x: 688, startPoint y: 254, endPoint x: 385, endPoint y: 234, distance: 303.6
click at [385, 234] on div "Expected $21.72 Item Qty Rate Total Base Freight 1 $20.53 $20.53 DHL Unknown 1 …" at bounding box center [420, 220] width 558 height 117
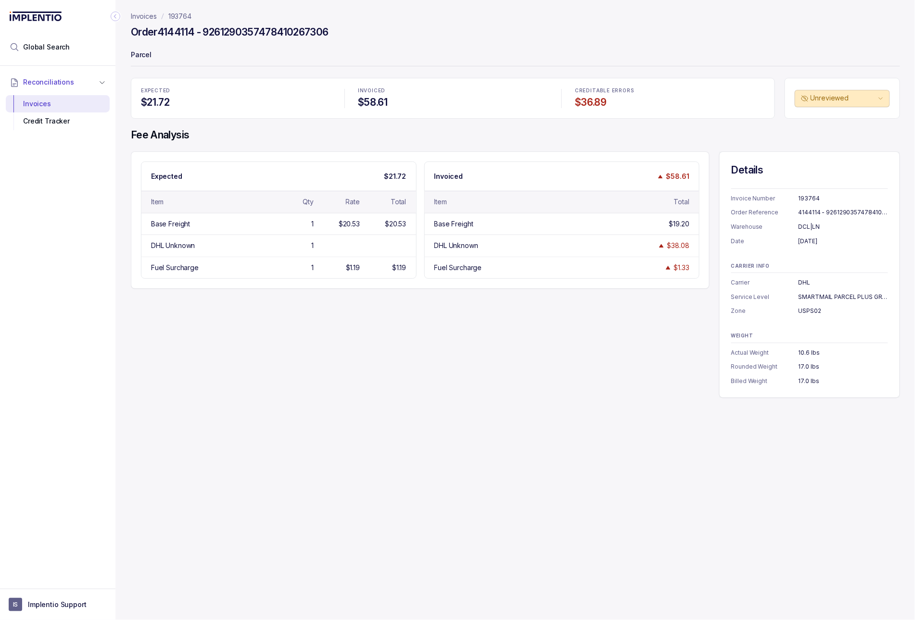
drag, startPoint x: 411, startPoint y: 408, endPoint x: 421, endPoint y: 403, distance: 11.6
click at [411, 407] on div "Invoices 193764 Order 4144114 - 9261290357478410267306 Parcel EXPECTED $21.72 I…" at bounding box center [511, 310] width 792 height 620
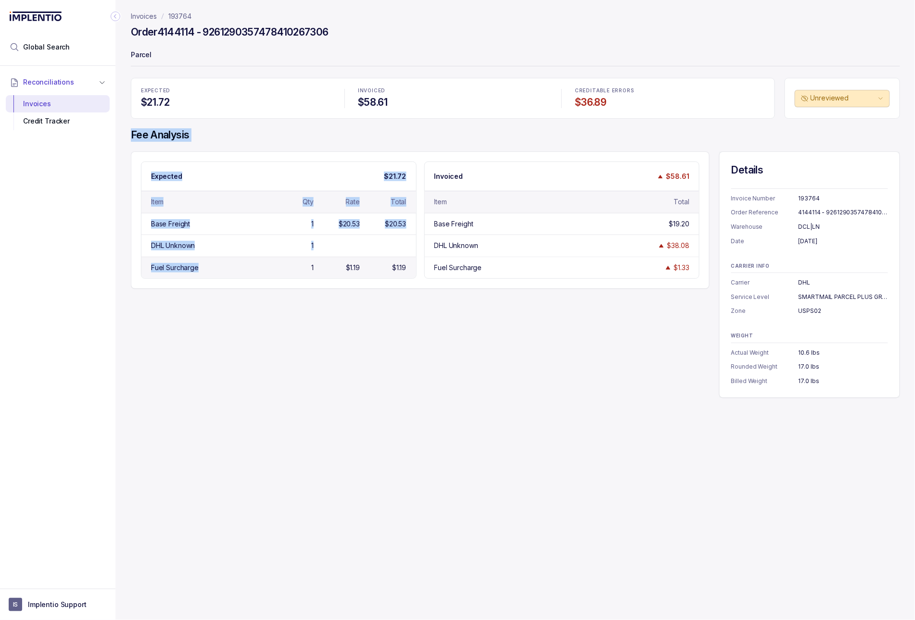
drag, startPoint x: 128, startPoint y: 133, endPoint x: 225, endPoint y: 273, distance: 170.1
click at [225, 273] on div "Invoices 193764 Order 4144114 - 9261290357478410267306 Parcel EXPECTED $21.72 I…" at bounding box center [511, 310] width 792 height 620
click at [183, 18] on p "193764" at bounding box center [179, 17] width 23 height 10
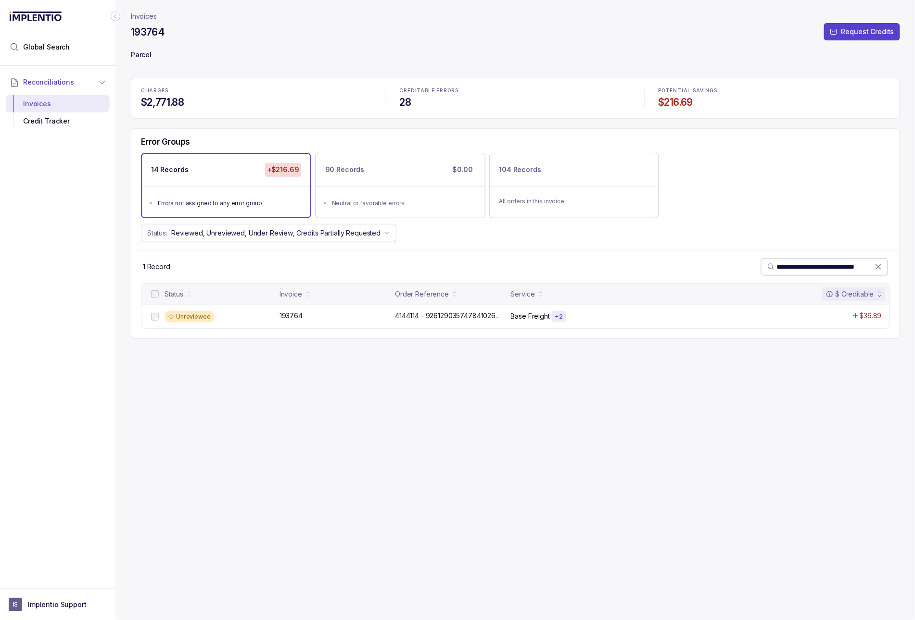
click at [876, 269] on icon at bounding box center [878, 266] width 5 height 5
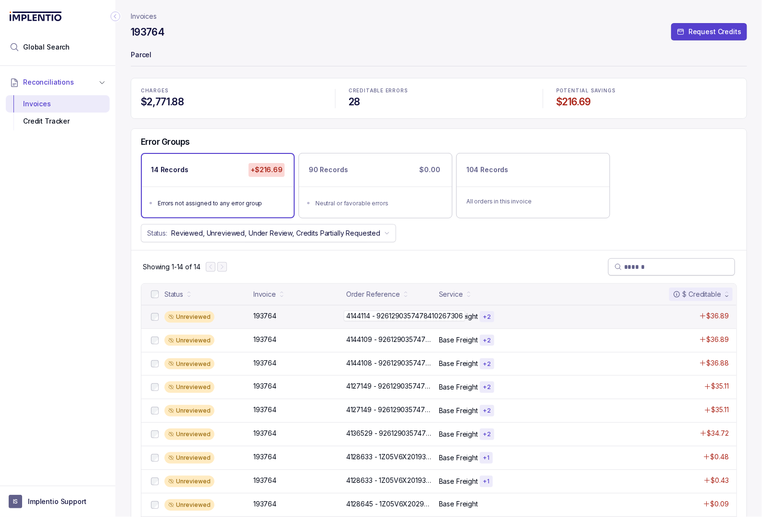
click at [395, 314] on p "4144114 - 9261290357478410267306" at bounding box center [405, 316] width 122 height 11
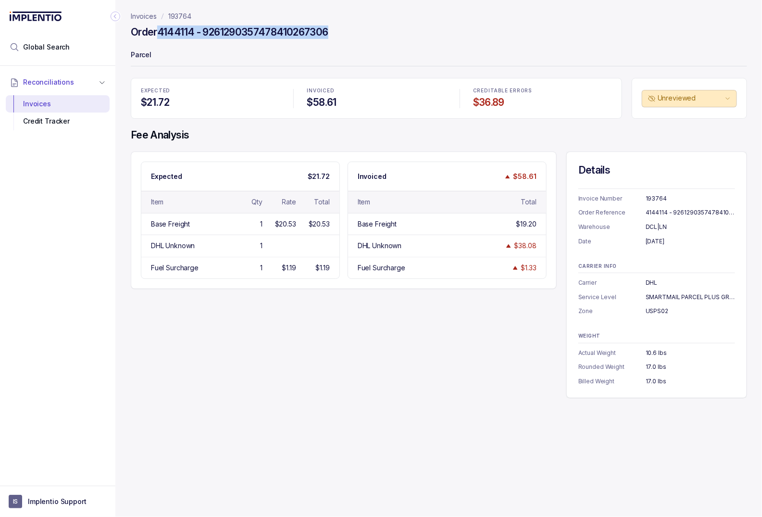
drag, startPoint x: 338, startPoint y: 33, endPoint x: 161, endPoint y: 32, distance: 177.4
click at [161, 32] on div "Order 4144114 - 9261290357478410267306" at bounding box center [439, 33] width 616 height 17
copy h4 "4144114 - 9261290357478410267306"
click at [188, 15] on p "193764" at bounding box center [179, 17] width 23 height 10
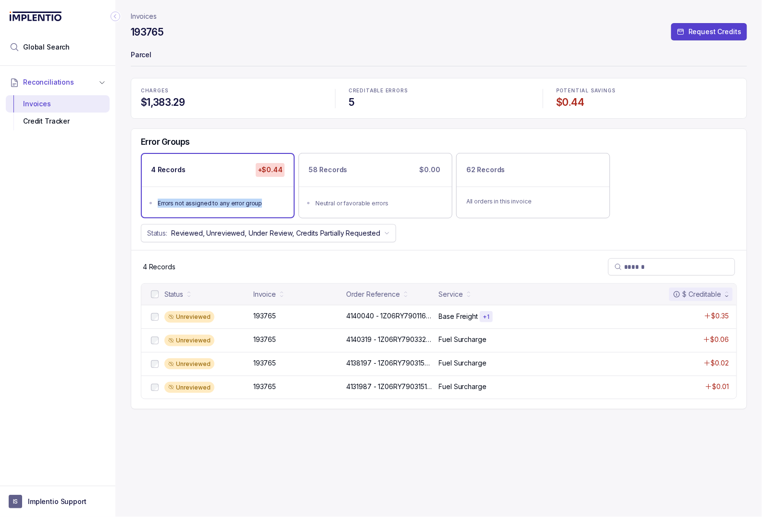
drag, startPoint x: 267, startPoint y: 203, endPoint x: 155, endPoint y: 203, distance: 112.0
click at [155, 203] on ul "Errors not assigned to any error group" at bounding box center [218, 202] width 152 height 31
copy div "Errors not assigned to any error group"
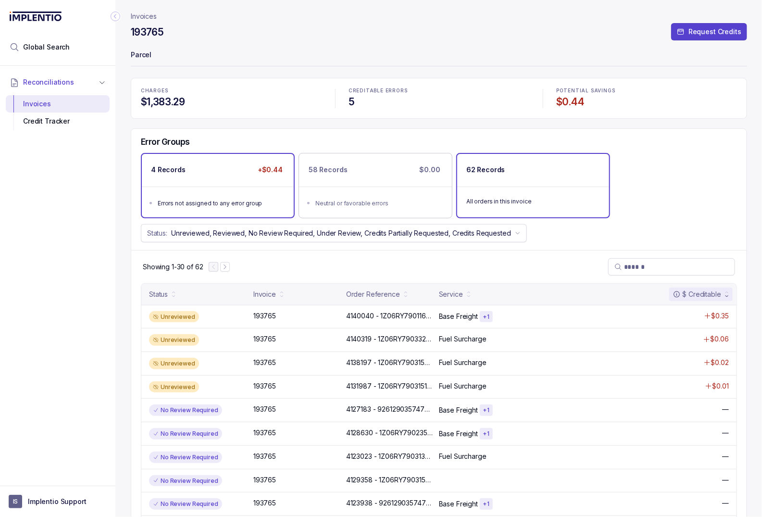
click at [211, 177] on div "4 Records +$0.44" at bounding box center [218, 170] width 152 height 32
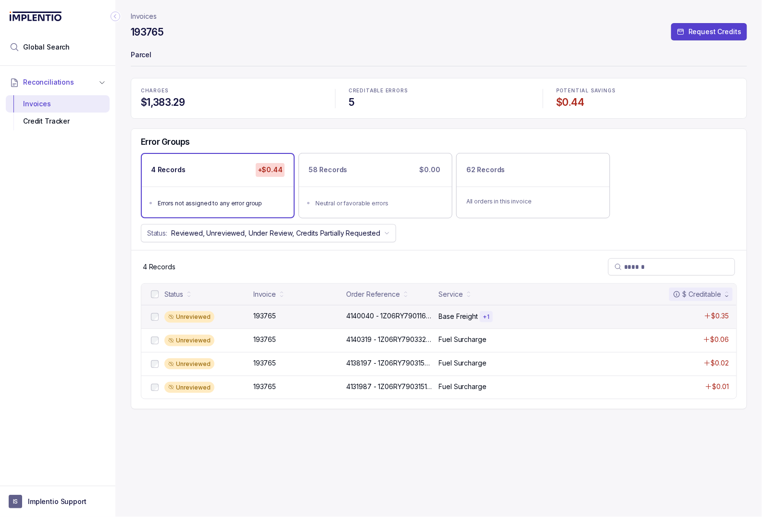
click at [323, 323] on div "Unreviewed 193765 193765 4140040 - 1Z06RY790116670696 4140040 - 1Z06RY790116670…" at bounding box center [438, 317] width 595 height 24
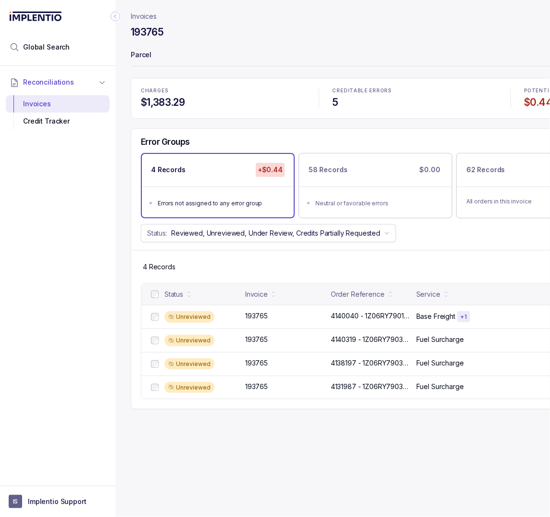
click at [116, 13] on icon "Collapse Icon" at bounding box center [116, 17] width 10 height 10
click at [118, 15] on icon "Collapse Icon" at bounding box center [116, 17] width 10 height 10
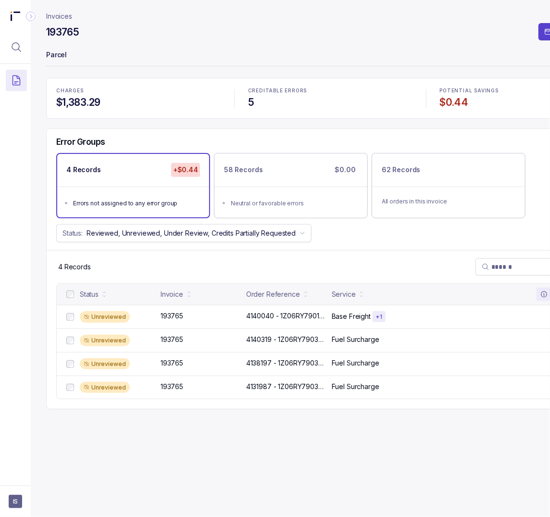
click at [124, 47] on p "Parcel" at bounding box center [330, 55] width 568 height 19
drag, startPoint x: 79, startPoint y: 31, endPoint x: 37, endPoint y: 31, distance: 42.3
click at [36, 31] on div "Invoices 193765 Request Credits Parcel CHARGES $1,383.29 CREDITABLE ERRORS 5 PO…" at bounding box center [326, 258] width 591 height 517
copy h4 "193765"
click at [19, 47] on icon "Menu Icon Button MagnifyingGlassIcon" at bounding box center [16, 47] width 9 height 9
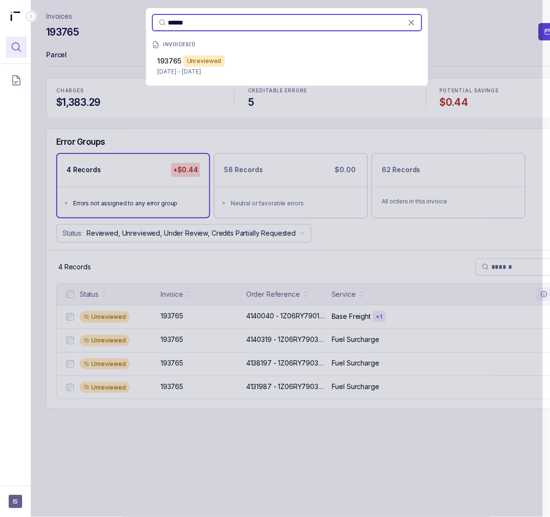
type input "******"
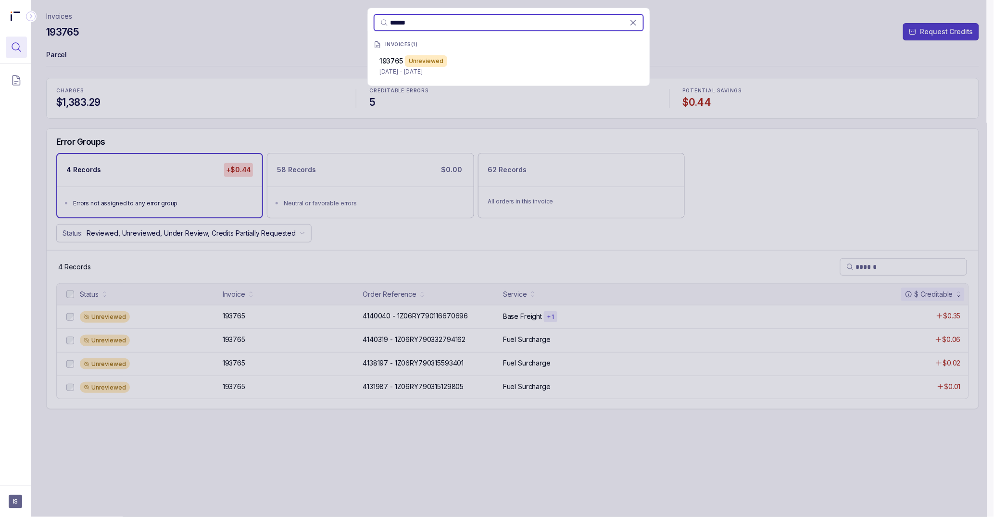
click at [152, 31] on div "****** INVOICES ( 1 ) 193765 Unreviewed [DATE] - [DATE]" at bounding box center [509, 258] width 956 height 517
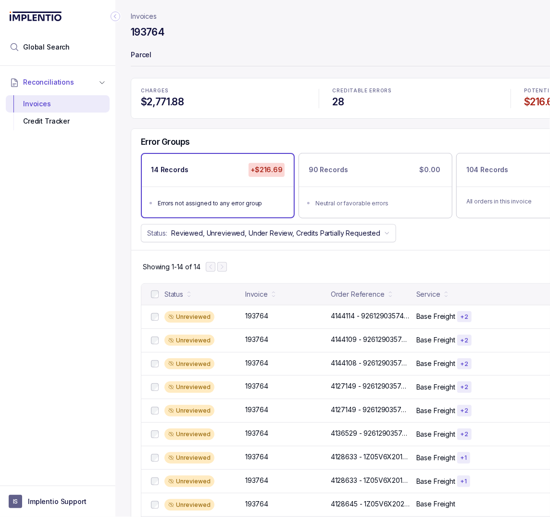
click at [113, 15] on icon "Collapse Icon" at bounding box center [116, 17] width 10 height 10
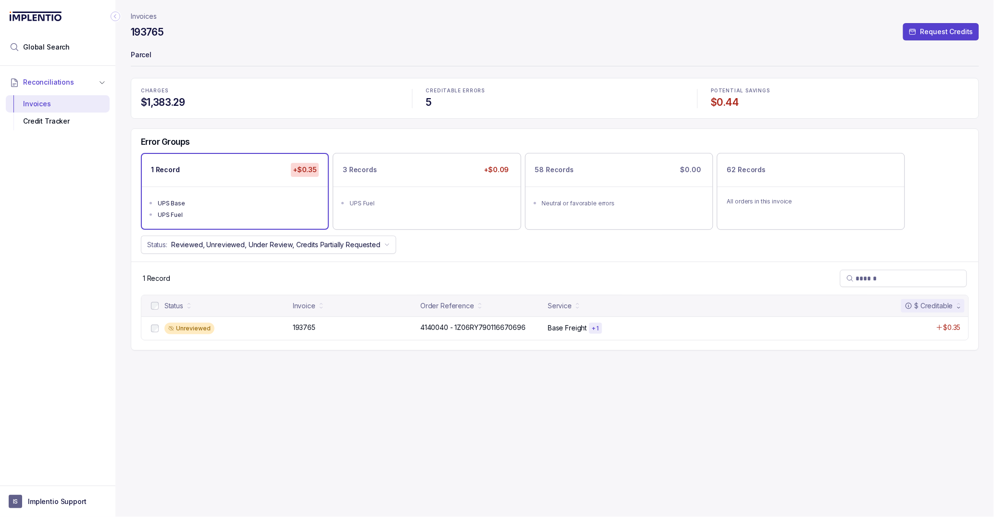
click at [150, 17] on p "Invoices" at bounding box center [144, 17] width 26 height 10
